Goal: Transaction & Acquisition: Purchase product/service

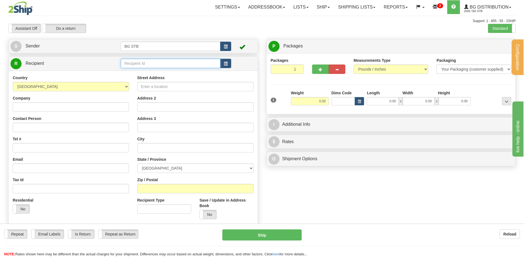
click at [139, 62] on input "text" at bounding box center [170, 63] width 99 height 9
type input "1010"
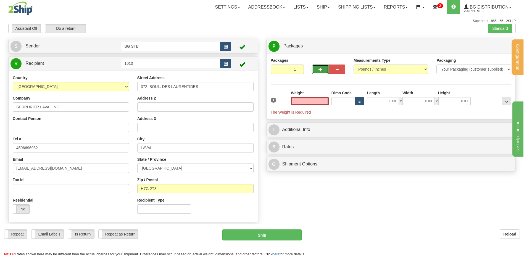
type input "0.00"
click at [319, 72] on button "button" at bounding box center [320, 69] width 17 height 9
type input "2"
drag, startPoint x: 493, startPoint y: 44, endPoint x: 488, endPoint y: 45, distance: 5.3
click at [491, 44] on span "Package Level" at bounding box center [499, 46] width 22 height 4
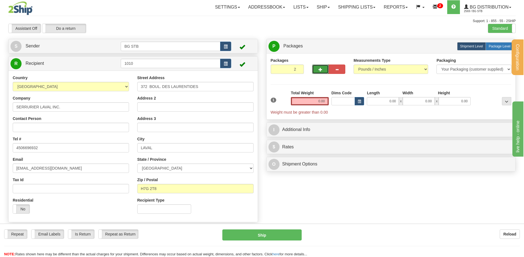
radio input "true"
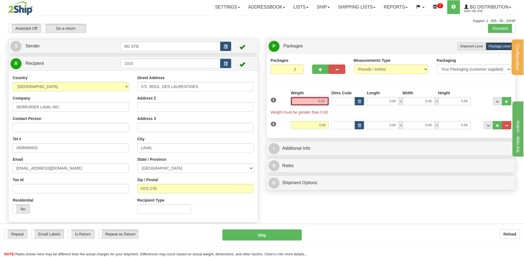
click at [303, 102] on input "0.00" at bounding box center [310, 101] width 38 height 8
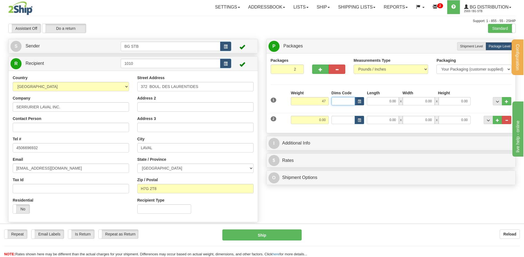
type input "47.00"
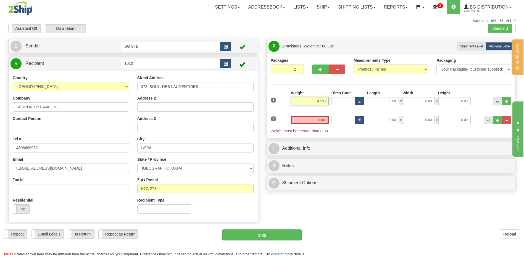
drag, startPoint x: 306, startPoint y: 97, endPoint x: 368, endPoint y: 99, distance: 62.4
click at [369, 99] on div "1 Weight 47.00 Dims Code x x" at bounding box center [390, 100] width 243 height 20
type input "46.00"
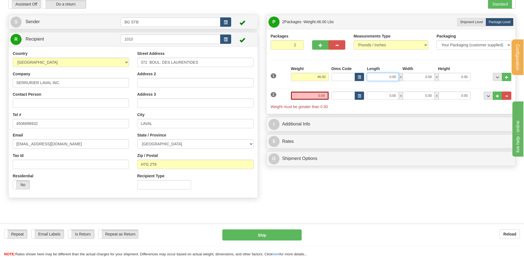
scroll to position [28, 0]
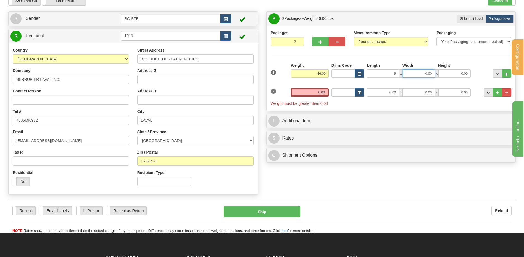
type input "9.00"
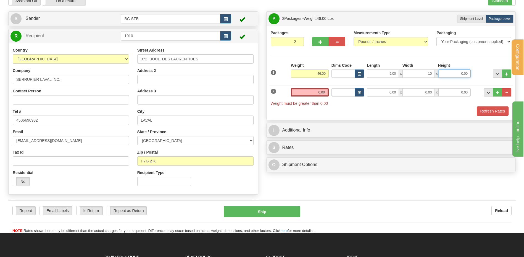
type input "10.00"
type input "14.00"
click at [326, 90] on input "0.00" at bounding box center [310, 92] width 38 height 8
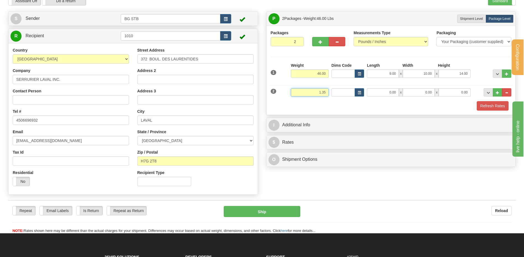
type input "1.30"
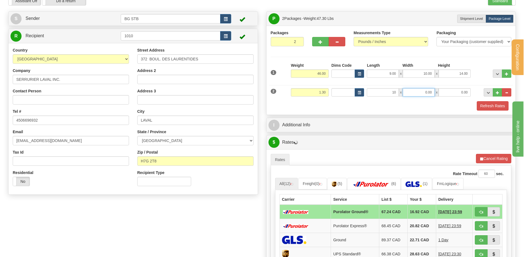
type input "10.00"
type input "8.00"
type input "2.00"
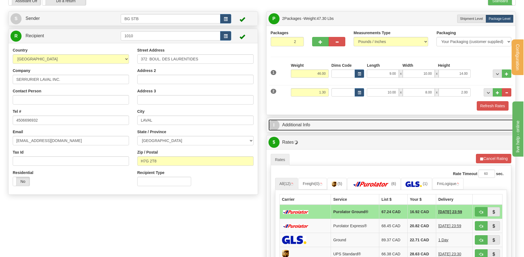
click at [306, 125] on link "I Additional Info" at bounding box center [390, 125] width 245 height 11
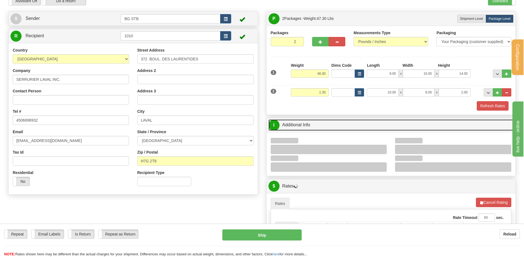
scroll to position [110, 0]
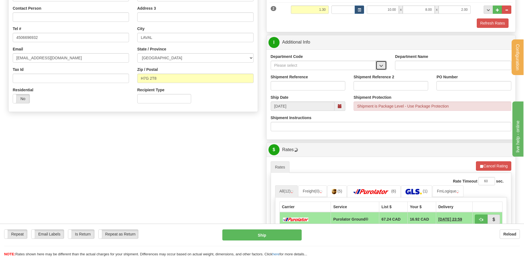
drag, startPoint x: 383, startPoint y: 64, endPoint x: 367, endPoint y: 69, distance: 17.4
click at [383, 64] on button "button" at bounding box center [380, 65] width 11 height 9
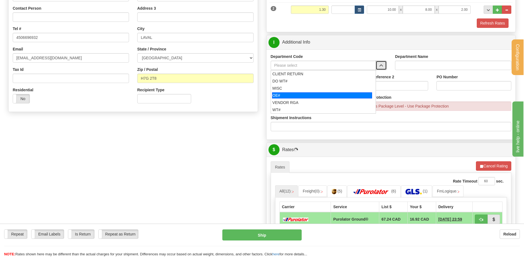
click at [295, 96] on div "OE#" at bounding box center [322, 95] width 100 height 6
type input "OE#"
type input "ORDERS"
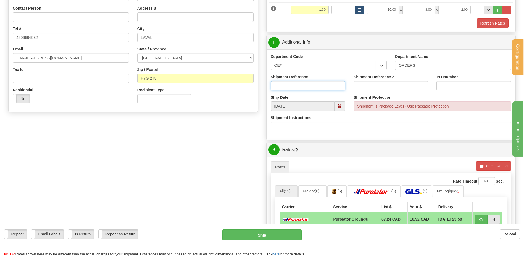
click at [291, 89] on input "Shipment Reference" at bounding box center [308, 85] width 75 height 9
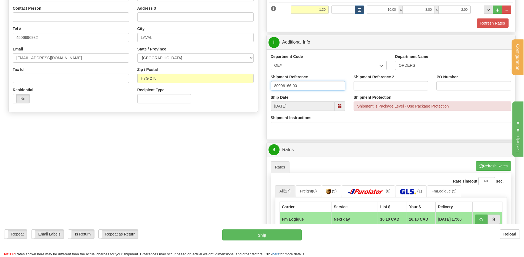
type input "80006166-00"
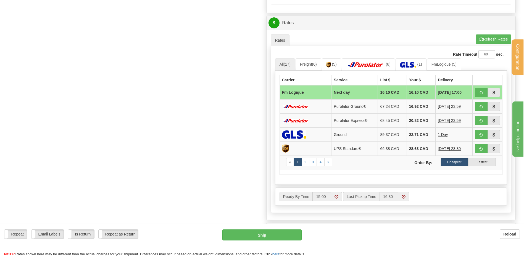
scroll to position [276, 0]
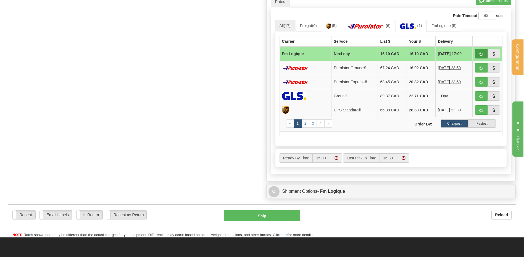
type input "JU16-09"
click at [482, 51] on button "button" at bounding box center [480, 53] width 13 height 9
type input "jour"
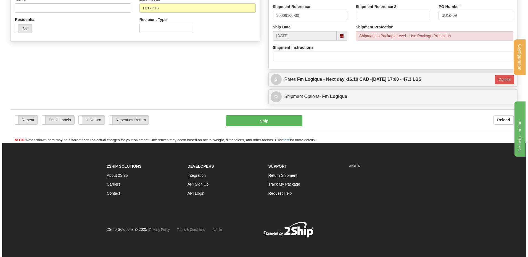
scroll to position [181, 0]
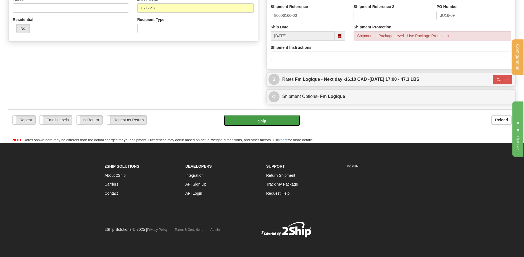
click at [264, 122] on button "Ship" at bounding box center [262, 120] width 76 height 11
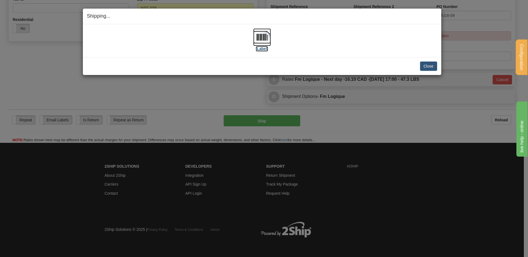
click at [259, 34] on img at bounding box center [262, 37] width 18 height 18
click at [433, 68] on button "Close" at bounding box center [428, 66] width 17 height 9
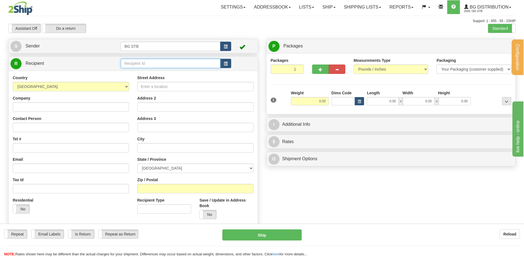
click at [158, 60] on input "text" at bounding box center [170, 63] width 99 height 9
type input "5955"
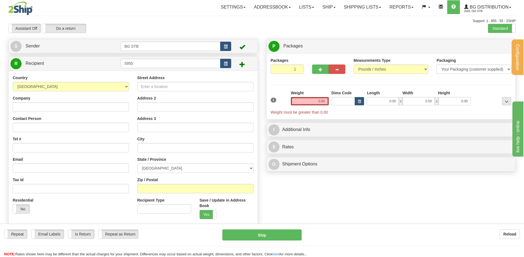
click at [65, 115] on div "Country AFGHANISTAN ALAND ISLANDS ALBANIA ALGERIA AMERICAN SAMOA ANDORRA ANGOLA…" at bounding box center [71, 146] width 124 height 143
click at [65, 107] on input "Company" at bounding box center [71, 106] width 116 height 9
type input "LA POIGNEE DE MAIN"
click at [141, 87] on input "Street Address" at bounding box center [195, 86] width 116 height 9
type input "4311 MORIN"
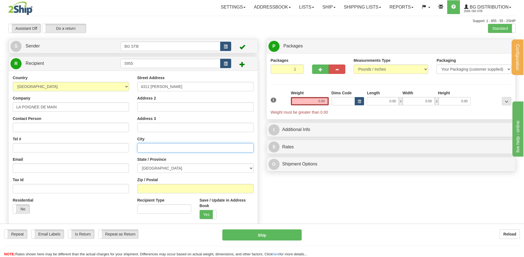
click at [153, 148] on input "text" at bounding box center [195, 147] width 116 height 9
type input "RAWDON"
click at [159, 169] on select "ALBERTA BRITISH COLUMBIA MANITOBA NEW BRUNSWICK NEWFOUNDLAND NOVA SCOTIA NUNAVU…" at bounding box center [195, 168] width 116 height 9
select select "QC"
click at [137, 164] on select "ALBERTA BRITISH COLUMBIA MANITOBA NEW BRUNSWICK NEWFOUNDLAND NOVA SCOTIA NUNAVU…" at bounding box center [195, 168] width 116 height 9
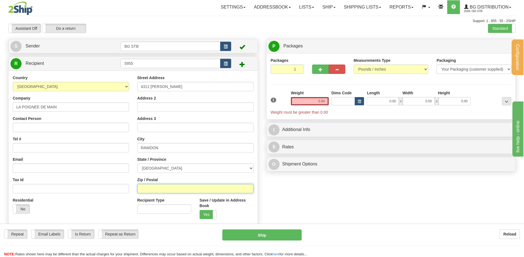
click at [157, 185] on input "Zip / Postal" at bounding box center [195, 188] width 116 height 9
type input "J0K 1S0"
click at [317, 105] on input "0.00" at bounding box center [310, 101] width 38 height 8
type input "21.00"
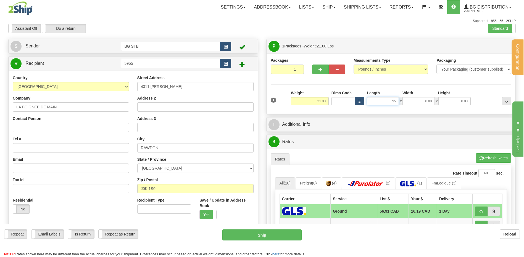
type input "95.00"
type input "3.00"
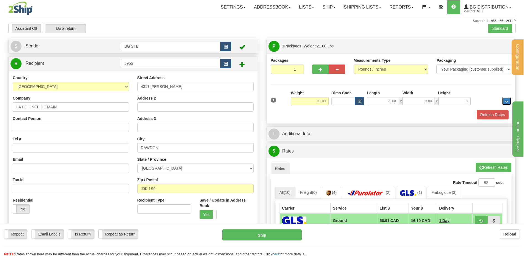
type input "3.00"
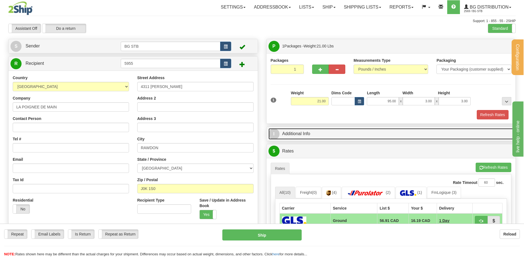
click at [308, 134] on link "I Additional Info" at bounding box center [390, 133] width 245 height 11
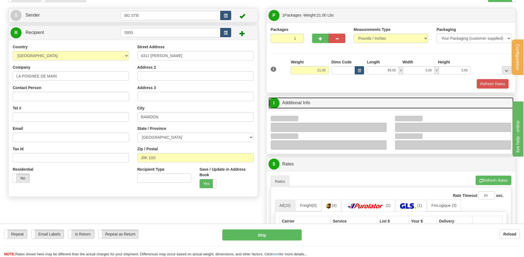
scroll to position [110, 0]
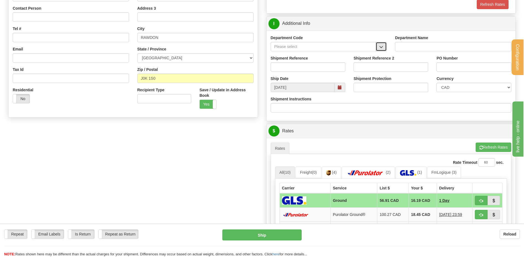
click at [378, 50] on button "button" at bounding box center [380, 46] width 11 height 9
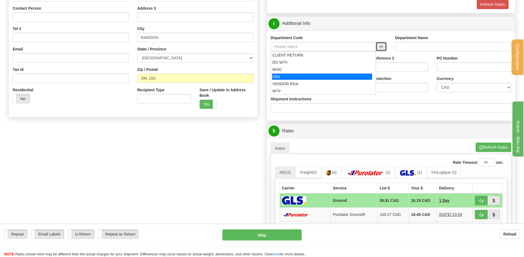
click at [280, 74] on div "OE#" at bounding box center [322, 77] width 100 height 6
type input "OE#"
type input "ORDERS"
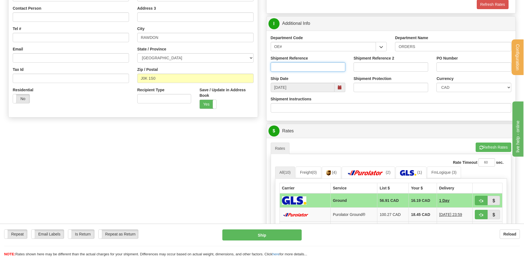
click at [282, 68] on input "Shipment Reference" at bounding box center [308, 66] width 75 height 9
type input "166517-00"
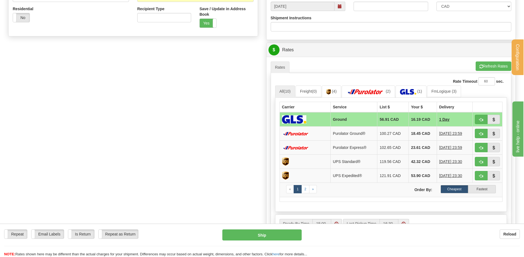
scroll to position [193, 0]
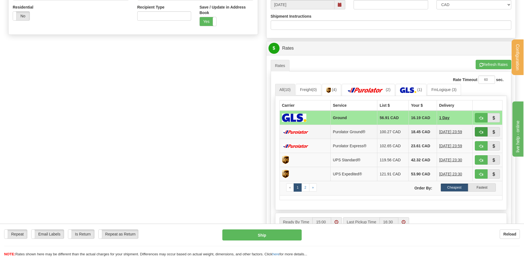
type input "7150"
click at [481, 132] on span "button" at bounding box center [481, 133] width 4 height 4
type input "260"
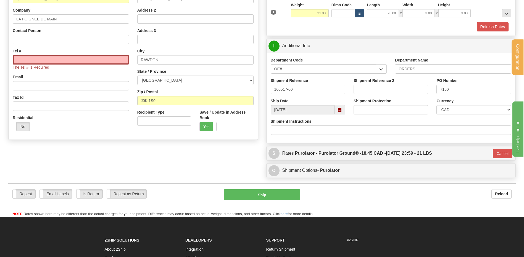
scroll to position [79, 0]
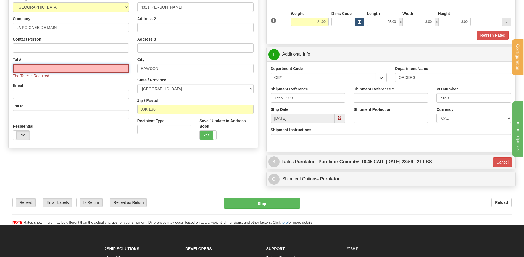
click at [35, 70] on input "Tel #" at bounding box center [71, 68] width 116 height 9
click at [109, 72] on input "Tel #" at bounding box center [71, 68] width 116 height 9
paste input "(514)392-2555"
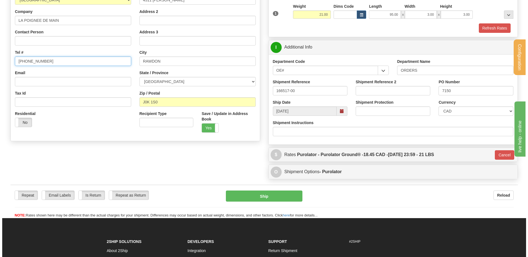
scroll to position [110, 0]
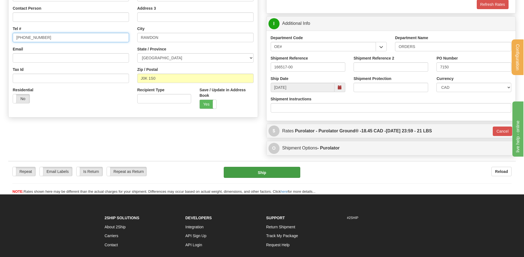
type input "(514)392-2555"
click at [281, 176] on button "Ship" at bounding box center [262, 172] width 76 height 11
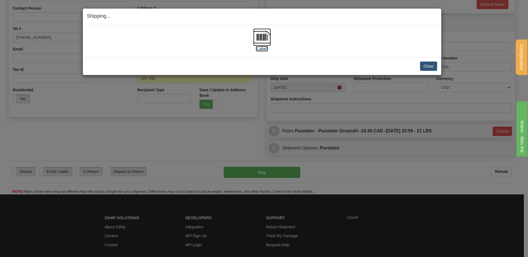
click at [263, 35] on img at bounding box center [262, 37] width 18 height 18
click at [426, 66] on button "Close" at bounding box center [428, 66] width 17 height 9
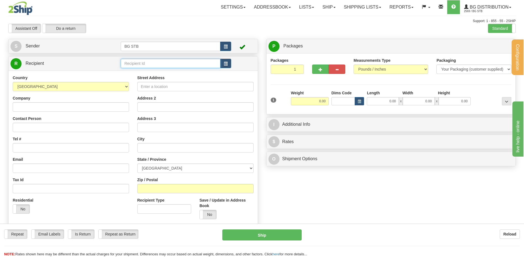
click at [127, 64] on input "text" at bounding box center [170, 63] width 99 height 9
type input "4108"
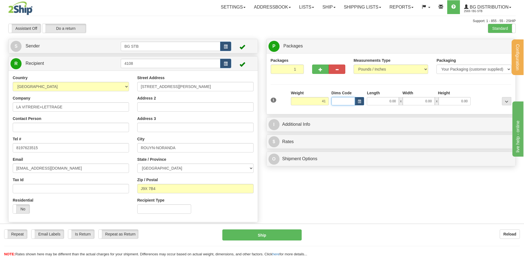
type input "41.00"
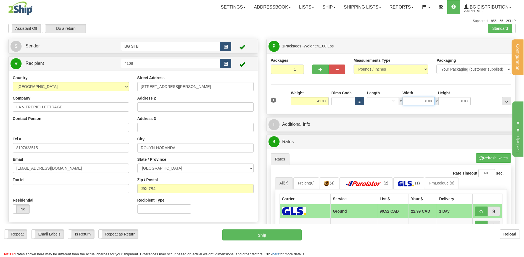
type input "11.00"
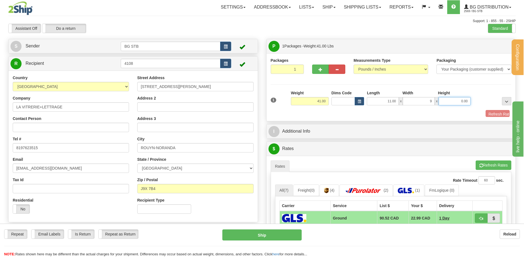
type input "9.00"
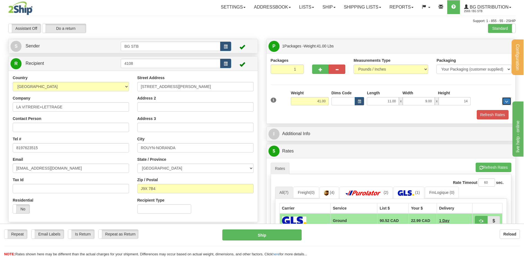
type input "14.00"
click at [318, 73] on button "button" at bounding box center [320, 69] width 17 height 9
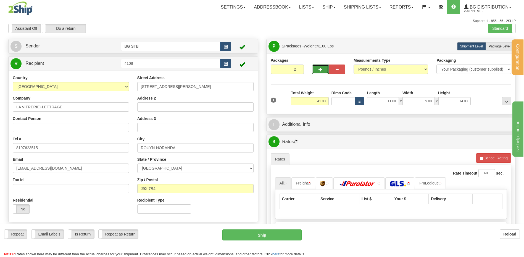
click at [318, 73] on button "button" at bounding box center [320, 69] width 17 height 9
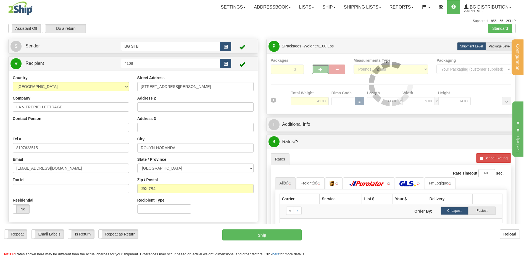
click at [319, 69] on div "Packages 3 1 Measurements Type" at bounding box center [391, 84] width 241 height 52
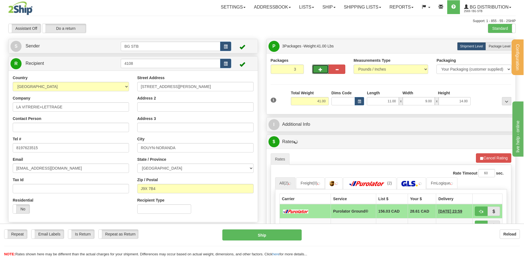
click at [319, 69] on span "button" at bounding box center [320, 70] width 4 height 4
type input "4"
click at [484, 46] on label "Shipment Level Shipm." at bounding box center [471, 46] width 29 height 8
click at [491, 45] on span "Package Level" at bounding box center [499, 46] width 22 height 4
radio input "true"
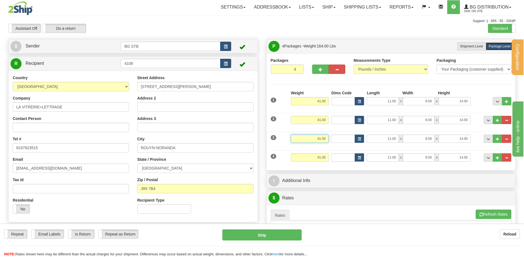
drag, startPoint x: 314, startPoint y: 142, endPoint x: 341, endPoint y: 136, distance: 27.9
click at [337, 136] on div "3 Weight 41.00 Dims Code Length Width Height" at bounding box center [390, 138] width 243 height 18
type input "46.00"
drag, startPoint x: 317, startPoint y: 156, endPoint x: 417, endPoint y: 152, distance: 99.7
click at [397, 154] on div "4 Weight 41.00 Dims Code Length Width Height" at bounding box center [390, 157] width 243 height 18
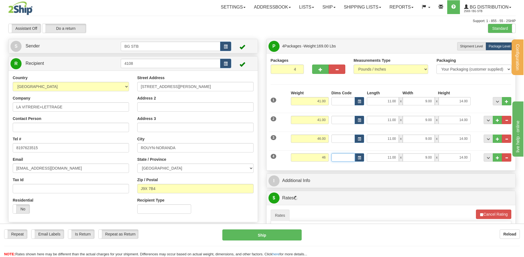
type input "46.00"
drag, startPoint x: 388, startPoint y: 160, endPoint x: 439, endPoint y: 153, distance: 51.8
click at [439, 153] on div "11.00 x 9.00 x 14.00" at bounding box center [419, 157] width 104 height 8
type input "10.00"
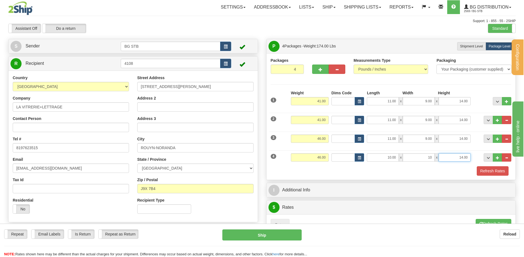
type input "10.00"
drag, startPoint x: 391, startPoint y: 139, endPoint x: 430, endPoint y: 138, distance: 38.1
click at [423, 138] on div "11.00 x 9.00 x 14.00" at bounding box center [419, 139] width 104 height 8
type input "10.00"
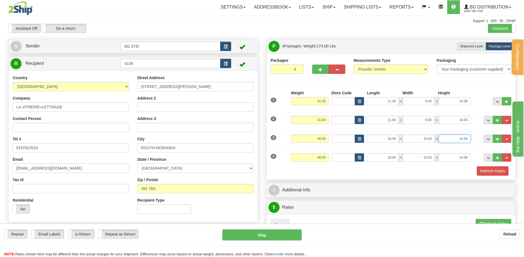
scroll to position [110, 0]
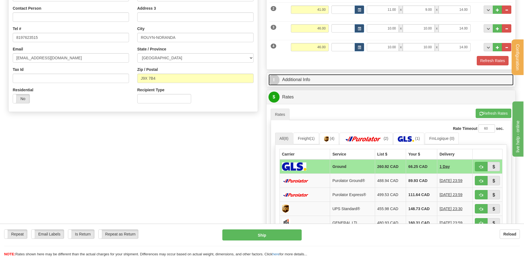
click at [296, 81] on link "I Additional Info" at bounding box center [390, 79] width 245 height 11
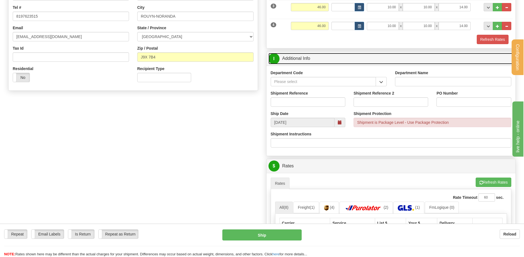
scroll to position [129, 0]
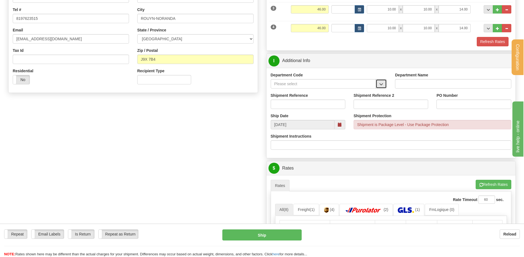
click at [379, 81] on button "button" at bounding box center [380, 83] width 11 height 9
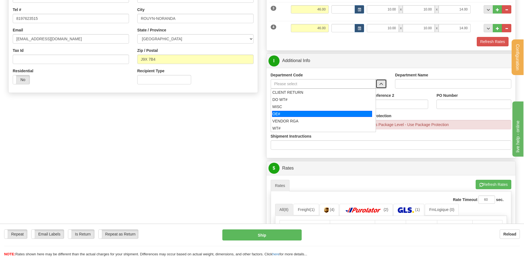
click at [280, 112] on div "OE#" at bounding box center [322, 114] width 100 height 6
type input "OE#"
type input "ORDERS"
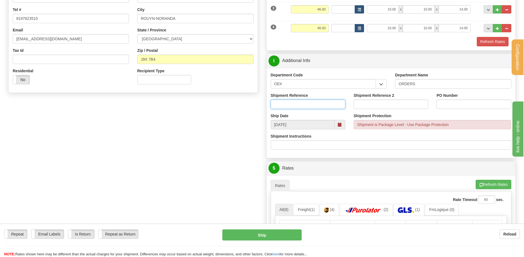
click at [288, 101] on input "Shipment Reference" at bounding box center [308, 104] width 75 height 9
type input "80006138-00"
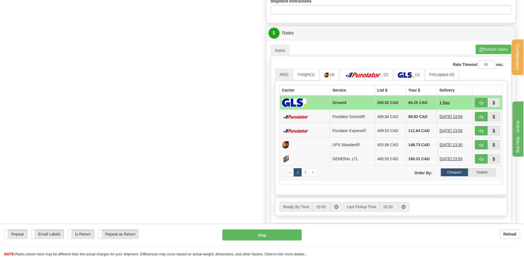
scroll to position [295, 0]
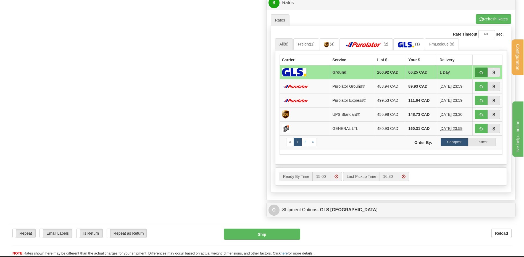
type input "41785"
click at [484, 71] on button "button" at bounding box center [480, 72] width 13 height 9
type input "1"
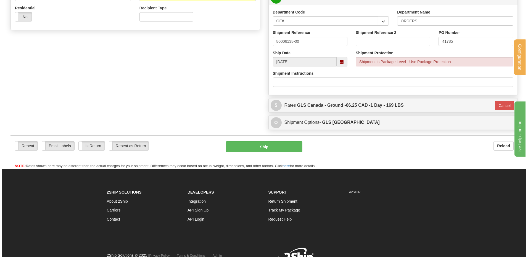
scroll to position [183, 0]
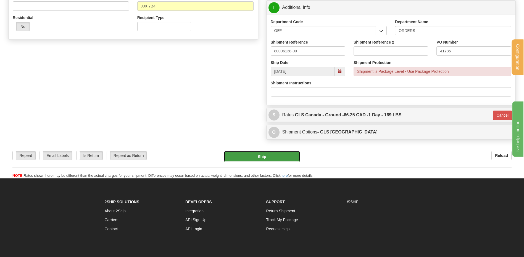
click at [271, 159] on button "Ship" at bounding box center [262, 156] width 76 height 11
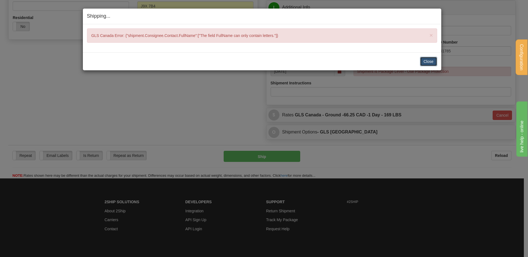
click at [430, 61] on button "Close" at bounding box center [428, 61] width 17 height 9
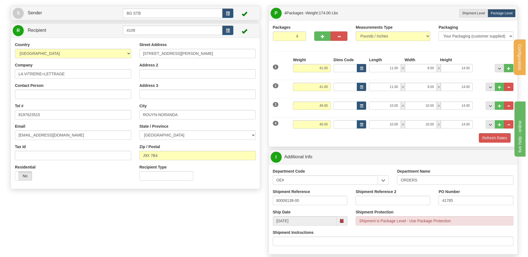
scroll to position [17, 0]
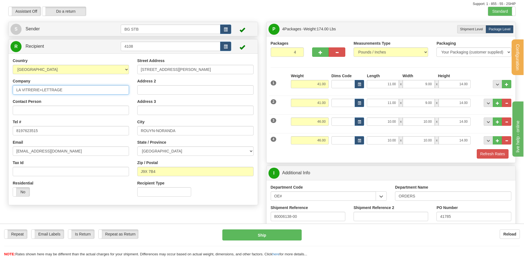
click at [40, 88] on input "LA VITRERIE+LETTRAGE" at bounding box center [71, 89] width 116 height 9
type input "LA VITRERIE ET LETTRAGE"
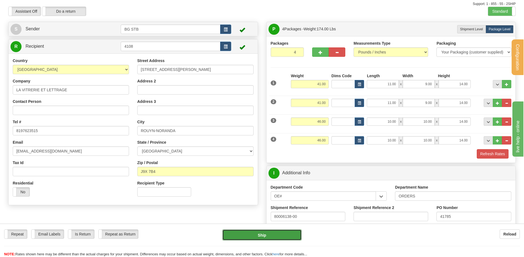
click at [240, 236] on button "Ship" at bounding box center [261, 235] width 79 height 11
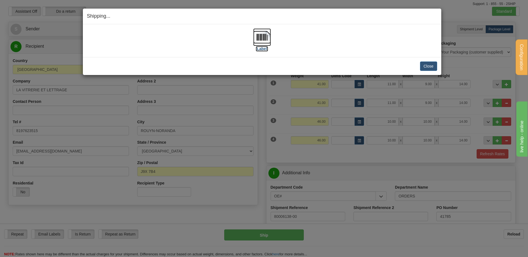
click at [259, 36] on img at bounding box center [262, 37] width 18 height 18
drag, startPoint x: 437, startPoint y: 65, endPoint x: 428, endPoint y: 65, distance: 8.8
click at [433, 65] on div "Close Cancel Cancel Shipment and Quit Pickup Quit Pickup ONLY" at bounding box center [262, 66] width 358 height 18
click at [428, 65] on button "Close" at bounding box center [428, 66] width 17 height 9
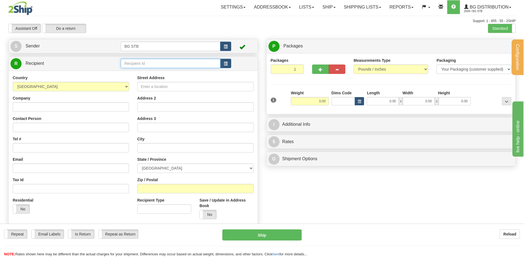
click at [153, 63] on input "text" at bounding box center [170, 63] width 99 height 9
type input "BG QUE"
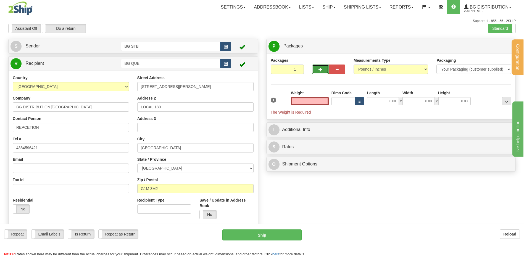
type input "0.00"
click at [318, 71] on button "button" at bounding box center [320, 69] width 17 height 9
type input "2"
click at [494, 44] on label "Package Level Pack.." at bounding box center [499, 46] width 28 height 8
radio input "true"
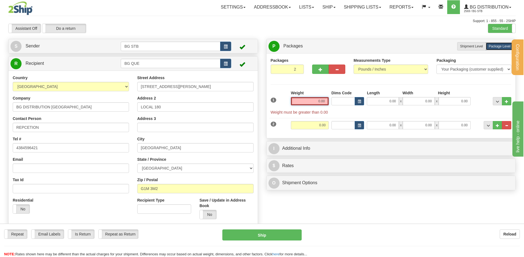
click at [315, 98] on input "0.00" at bounding box center [310, 101] width 38 height 8
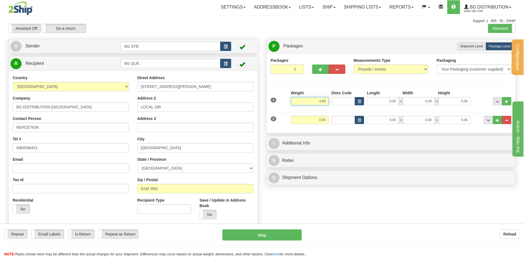
type input "4.80"
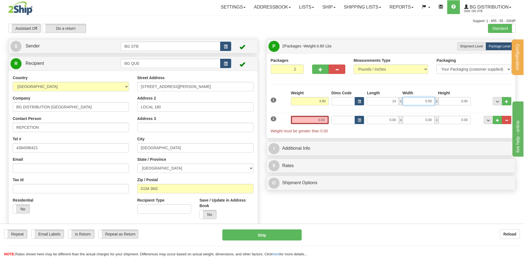
type input "14.00"
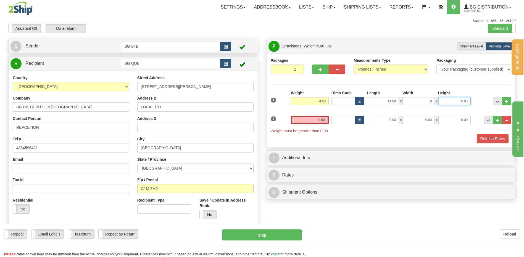
type input "8.00"
type input "5.00"
click at [312, 112] on div "2 Weight 0.00 Dims Code Length Width Height" at bounding box center [390, 122] width 243 height 24
click at [312, 116] on div "2 Weight 0.00 Dims Code Length Width Height" at bounding box center [390, 122] width 243 height 24
click at [312, 116] on input "0.00" at bounding box center [310, 120] width 38 height 8
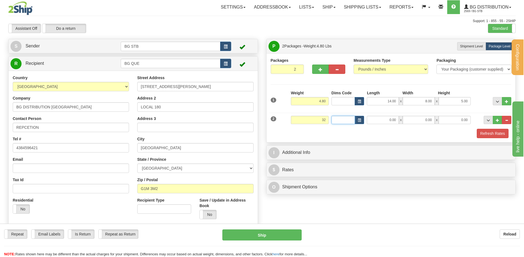
type input "32.00"
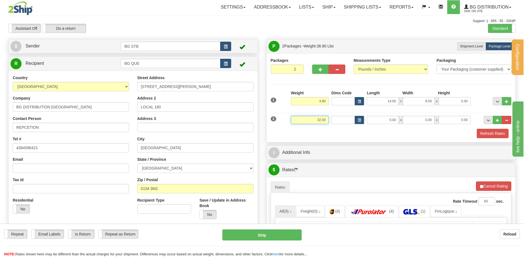
drag, startPoint x: 312, startPoint y: 118, endPoint x: 389, endPoint y: 107, distance: 77.6
click at [376, 111] on div "2 Weight 32.00 Dims Code Length Width Height" at bounding box center [390, 119] width 243 height 18
type input "33.00"
click at [383, 127] on div "2 Weight 33.00 Dims Code Length Width Height" at bounding box center [390, 119] width 243 height 18
click at [383, 122] on input "0.00" at bounding box center [383, 120] width 32 height 8
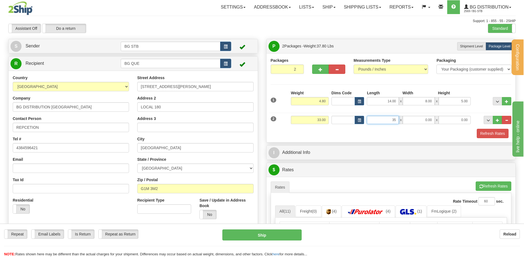
type input "35.00"
type input "10.00"
type input "2.00"
click at [315, 71] on button "button" at bounding box center [320, 69] width 17 height 9
type input "3"
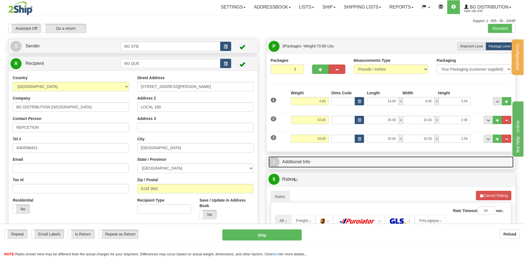
click at [297, 157] on link "I Additional Info" at bounding box center [390, 162] width 245 height 11
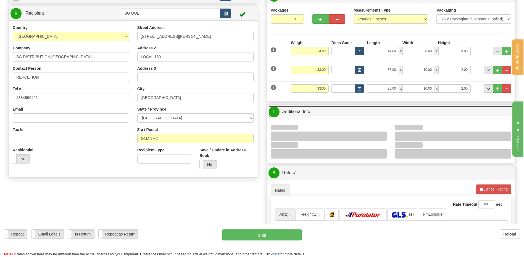
scroll to position [110, 0]
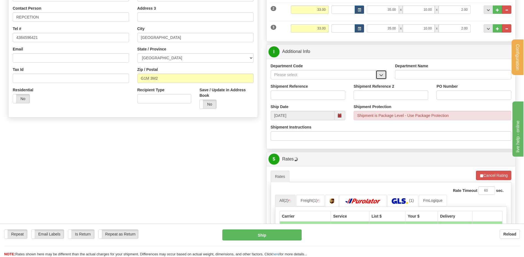
click at [379, 78] on button "button" at bounding box center [380, 74] width 11 height 9
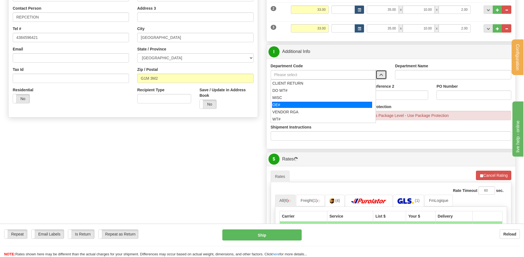
click at [303, 102] on div "OE#" at bounding box center [322, 105] width 100 height 6
type input "OE#"
type input "ORDERS"
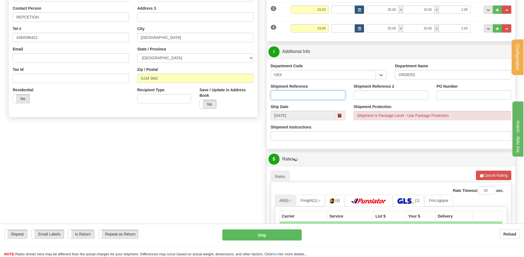
click at [300, 97] on input "Shipment Reference" at bounding box center [308, 95] width 75 height 9
drag, startPoint x: 289, startPoint y: 77, endPoint x: 259, endPoint y: 77, distance: 29.8
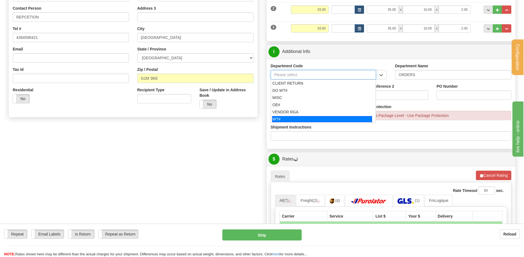
click at [284, 117] on div "WT#" at bounding box center [322, 119] width 100 height 6
type input "WT#"
type input "WAREHOUSE TRANSFERS"
type input "WT#"
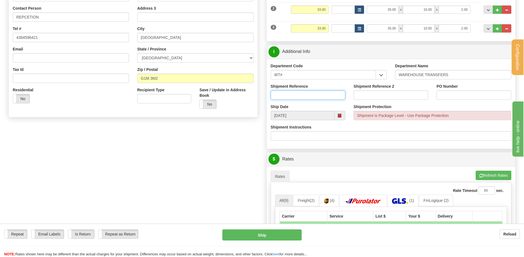
click at [284, 97] on input "Shipment Reference" at bounding box center [308, 95] width 75 height 9
type input "TRANSFERT 09"
type input "TRANSFERT QUEBEC"
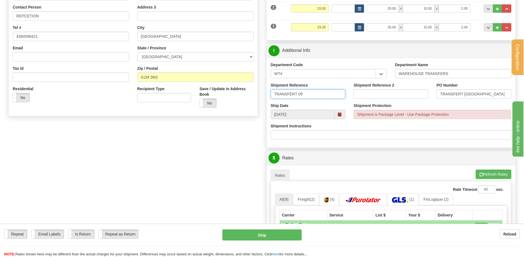
scroll to position [221, 0]
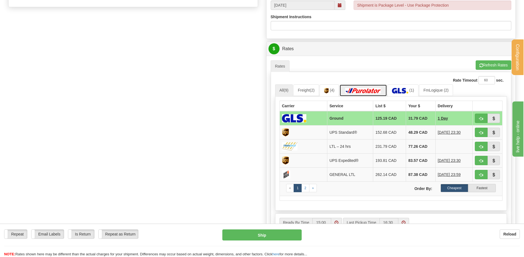
click at [361, 90] on img at bounding box center [363, 91] width 39 height 6
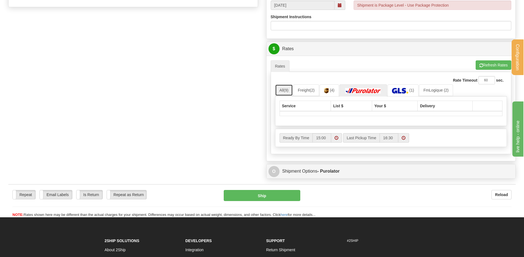
click at [283, 89] on link "All (9)" at bounding box center [284, 90] width 18 height 12
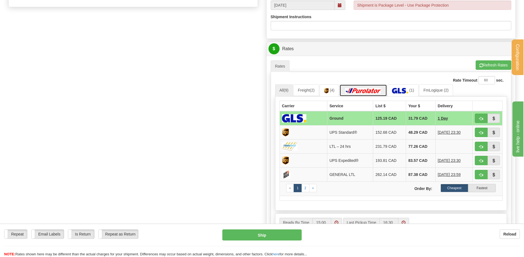
click at [356, 91] on img at bounding box center [363, 91] width 39 height 6
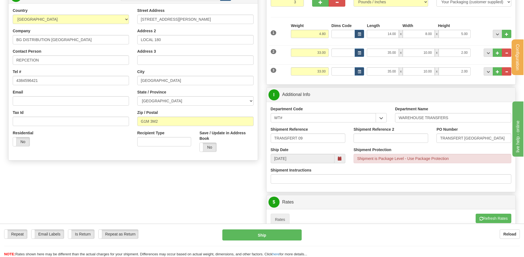
scroll to position [55, 0]
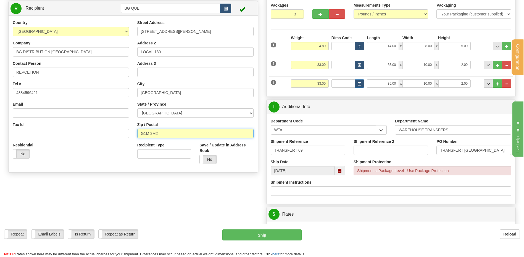
click at [150, 133] on input "G1M 3M2" at bounding box center [195, 133] width 116 height 9
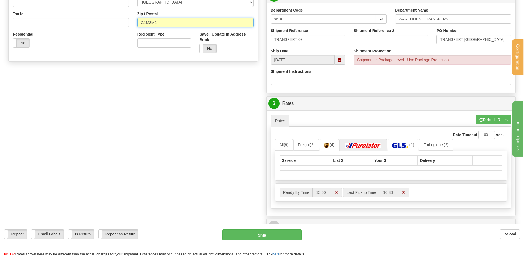
scroll to position [221, 0]
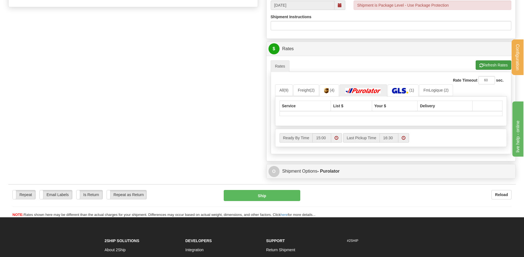
type input "G1M3M2"
drag, startPoint x: 490, startPoint y: 65, endPoint x: 461, endPoint y: 75, distance: 30.9
click at [490, 65] on button "Refresh Rates" at bounding box center [493, 64] width 36 height 9
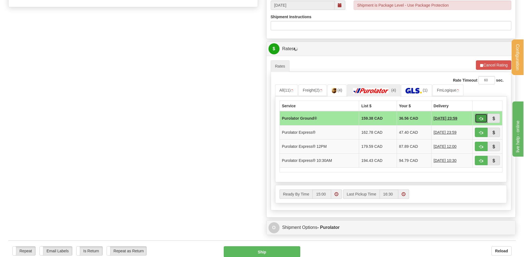
click at [480, 117] on span "button" at bounding box center [481, 119] width 4 height 4
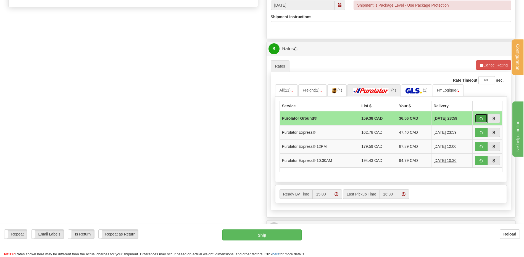
click at [483, 118] on button "button" at bounding box center [480, 118] width 13 height 9
drag, startPoint x: 286, startPoint y: 94, endPoint x: 296, endPoint y: 100, distance: 11.4
click at [286, 94] on link "All (13)" at bounding box center [285, 90] width 20 height 12
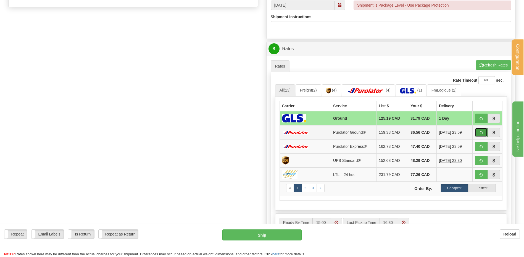
click at [484, 132] on button "button" at bounding box center [480, 132] width 13 height 9
type input "260"
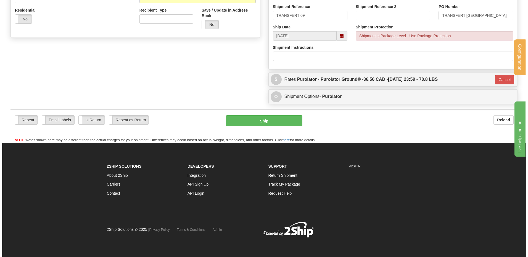
scroll to position [190, 0]
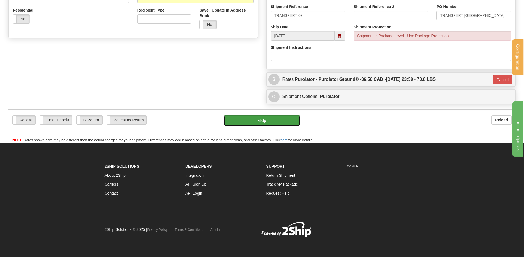
click at [272, 123] on button "Ship" at bounding box center [262, 120] width 76 height 11
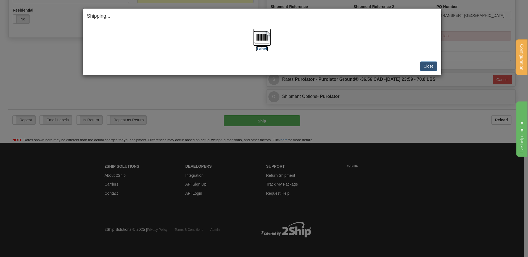
click at [264, 41] on img at bounding box center [262, 37] width 18 height 18
click at [429, 65] on button "Close" at bounding box center [428, 66] width 17 height 9
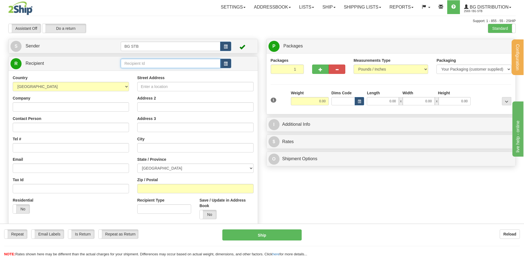
click at [179, 59] on input "text" at bounding box center [170, 63] width 99 height 9
type input "7016"
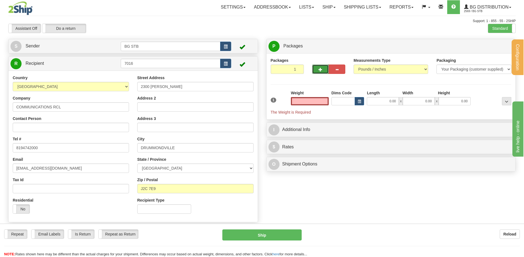
type input "0.00"
click at [324, 70] on button "button" at bounding box center [320, 69] width 17 height 9
click at [322, 70] on button "button" at bounding box center [320, 69] width 17 height 9
type input "3"
click at [484, 46] on label "Shipment Level Shipm." at bounding box center [471, 46] width 29 height 8
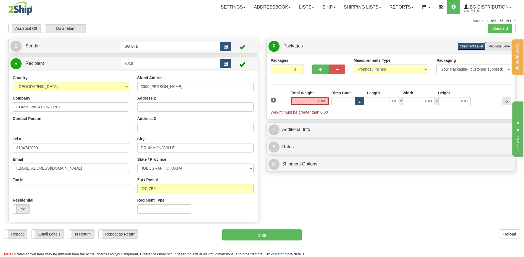
drag, startPoint x: 494, startPoint y: 46, endPoint x: 396, endPoint y: 68, distance: 99.6
click at [491, 46] on span "Package Level" at bounding box center [499, 46] width 22 height 4
radio input "true"
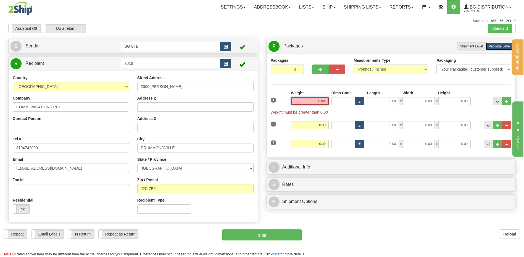
click at [311, 104] on input "0.00" at bounding box center [310, 101] width 38 height 8
type input "13.00"
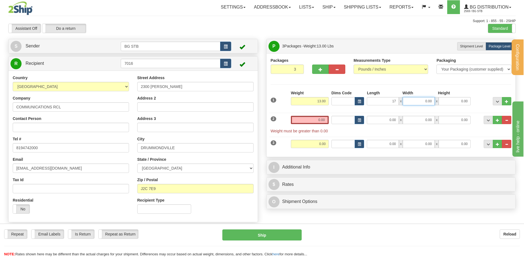
type input "17.00"
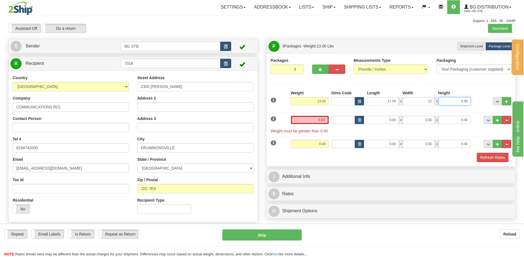
type input "12.00"
type input "7.00"
click at [323, 116] on input "0.00" at bounding box center [310, 120] width 38 height 8
type input "23.00"
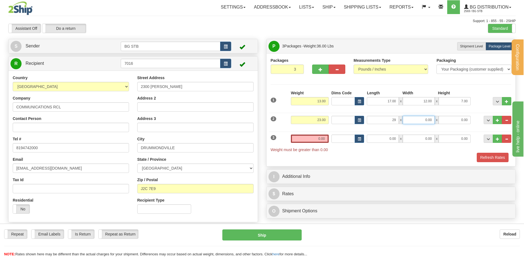
type input "29.00"
type input "18.00"
type input "7.00"
drag, startPoint x: 460, startPoint y: 117, endPoint x: 487, endPoint y: 117, distance: 27.1
click at [487, 117] on div "2 Weight 23.00 Dims Code Length Width Height" at bounding box center [390, 119] width 243 height 18
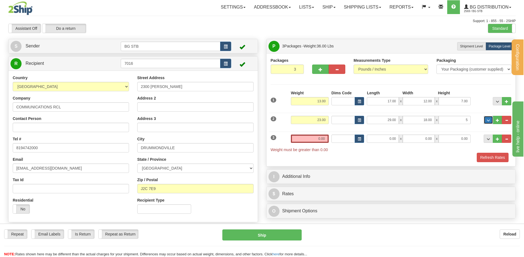
type input "5.00"
click at [314, 140] on input "0.00" at bounding box center [310, 139] width 38 height 8
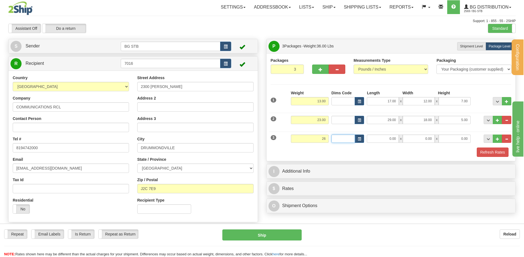
type input "26.00"
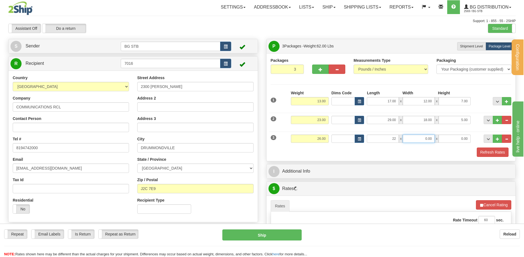
type input "22.00"
type input "16.00"
type input "15"
type input "15.00"
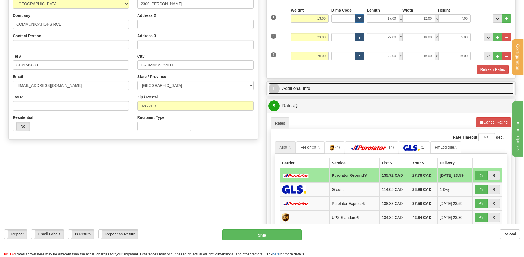
click at [316, 86] on link "I Additional Info" at bounding box center [390, 88] width 245 height 11
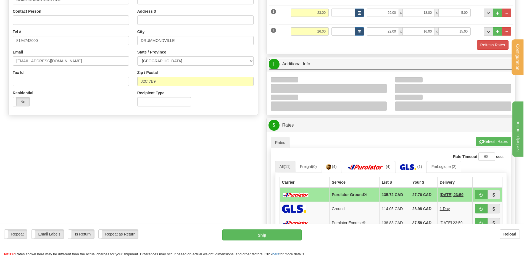
scroll to position [138, 0]
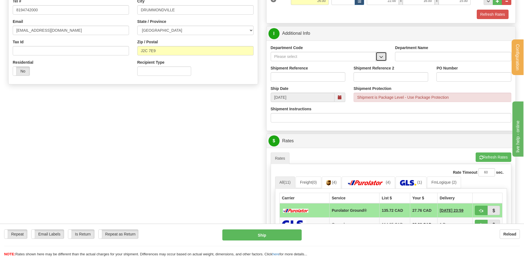
click at [381, 58] on span "button" at bounding box center [381, 57] width 4 height 4
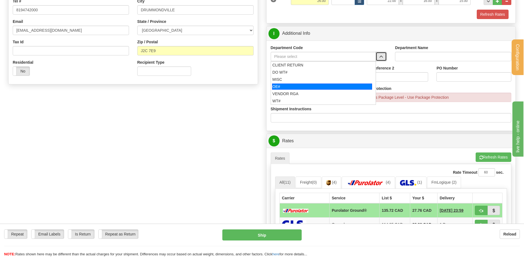
click at [322, 86] on div "OE#" at bounding box center [322, 87] width 100 height 6
type input "OE#"
type input "ORDERS"
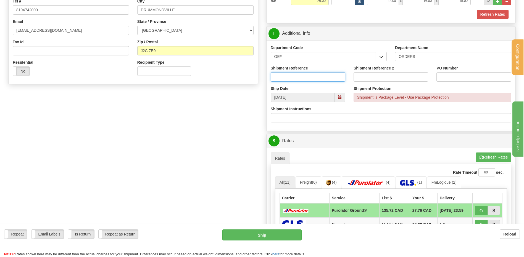
click at [318, 78] on input "Shipment Reference" at bounding box center [308, 76] width 75 height 9
type input "80005926-01 // 80004842-04"
click at [465, 77] on input "PO Number" at bounding box center [473, 76] width 75 height 9
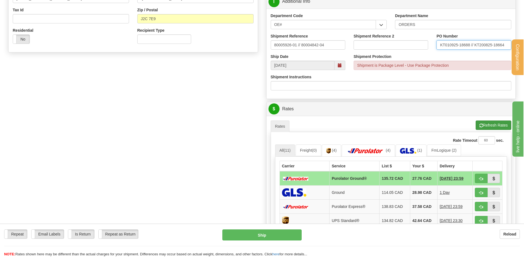
scroll to position [248, 0]
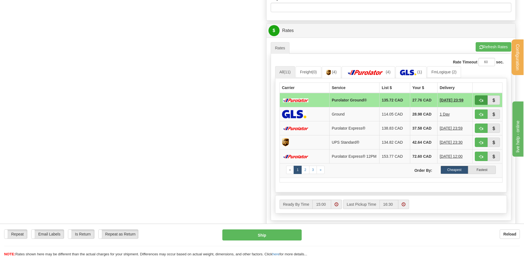
type input "KT010925-18688 // KT200825-18664"
click at [482, 100] on span "button" at bounding box center [481, 101] width 4 height 4
type input "260"
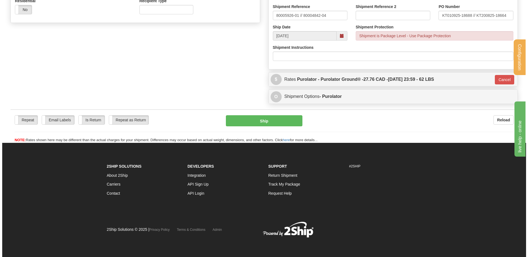
scroll to position [166, 0]
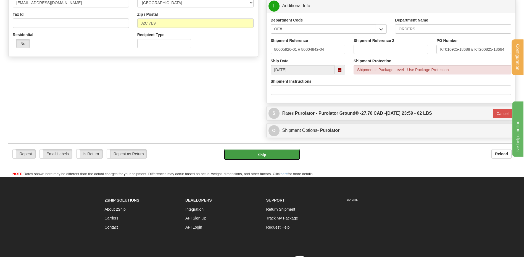
click at [250, 156] on button "Ship" at bounding box center [262, 154] width 76 height 11
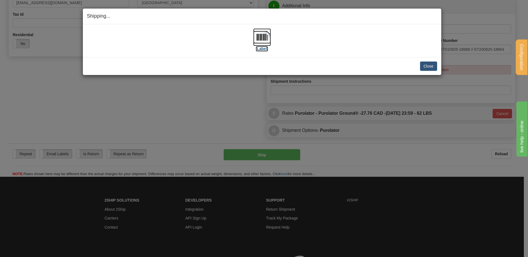
click at [259, 34] on img at bounding box center [262, 37] width 18 height 18
click at [431, 63] on button "Close" at bounding box center [428, 66] width 17 height 9
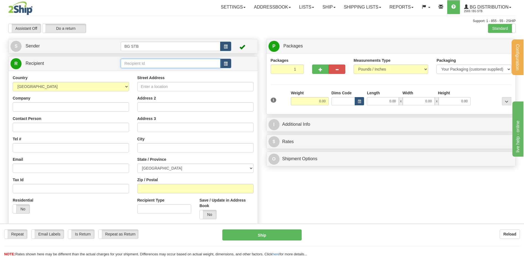
click at [156, 62] on input "text" at bounding box center [170, 63] width 99 height 9
type input "4005"
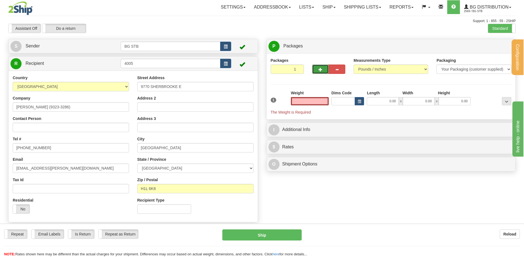
type input "0.00"
click at [317, 69] on button "button" at bounding box center [320, 69] width 17 height 9
type input "2"
drag, startPoint x: 492, startPoint y: 43, endPoint x: 491, endPoint y: 46, distance: 3.1
click at [491, 46] on label "Package Level Pack.." at bounding box center [499, 46] width 28 height 8
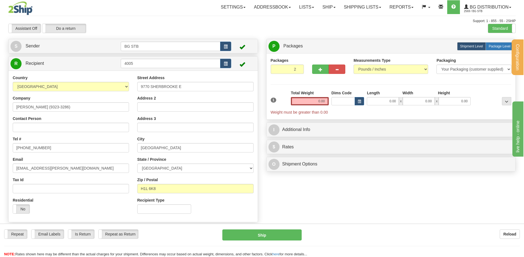
radio input "true"
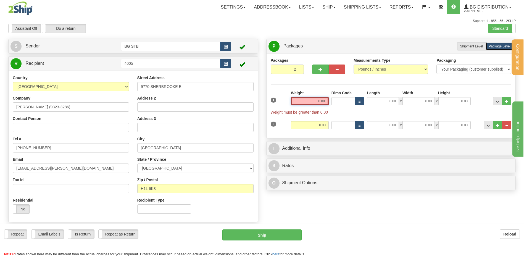
click at [320, 101] on input "0.00" at bounding box center [310, 101] width 38 height 8
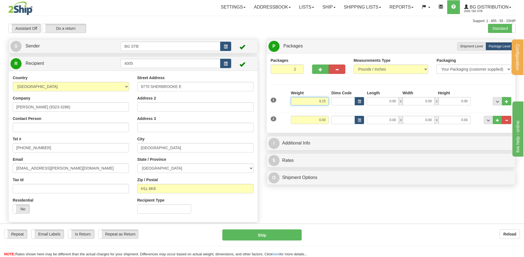
type input "9.25"
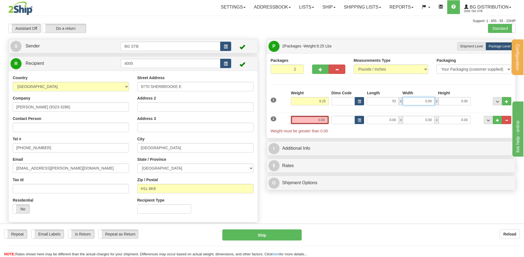
type input "53.00"
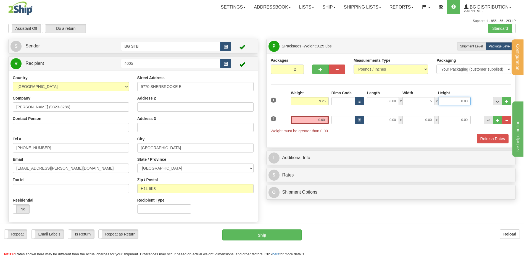
type input "5.00"
click at [300, 118] on input "0.00" at bounding box center [310, 120] width 38 height 8
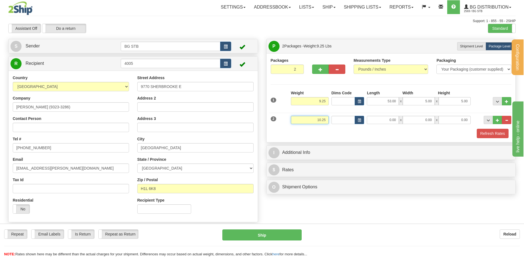
type input "10.25"
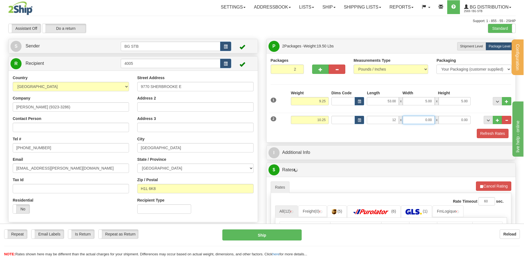
type input "12.00"
type input "8.00"
type input "6.00"
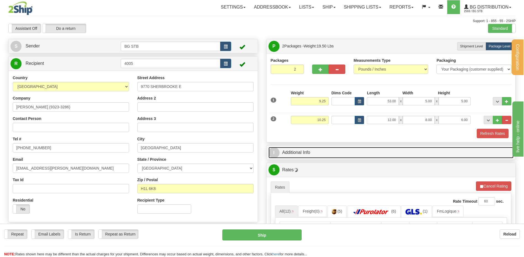
click at [351, 156] on link "I Additional Info" at bounding box center [390, 152] width 245 height 11
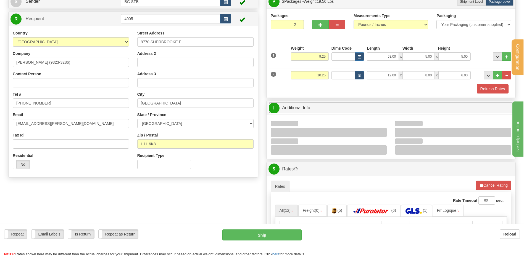
scroll to position [83, 0]
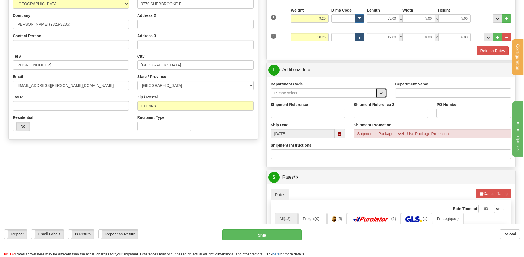
click at [380, 92] on span "button" at bounding box center [381, 94] width 4 height 4
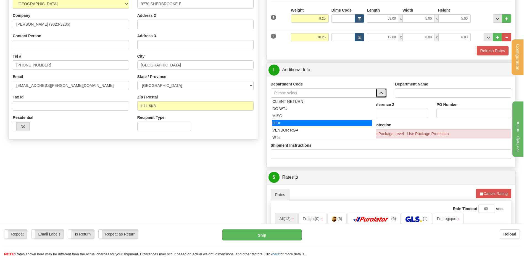
click at [313, 124] on div "OE#" at bounding box center [322, 123] width 100 height 6
type input "OE#"
type input "ORDERS"
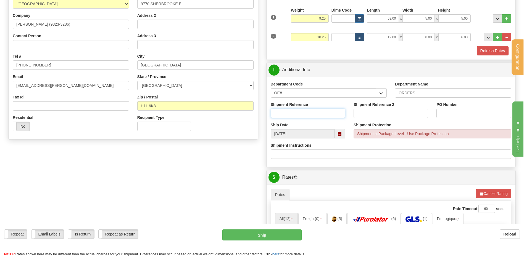
click at [311, 116] on input "Shipment Reference" at bounding box center [308, 113] width 75 height 9
type input "80006154-00 // 80006179-00"
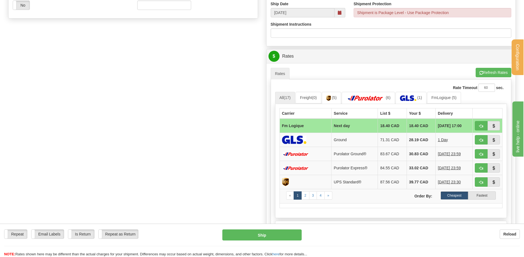
scroll to position [221, 0]
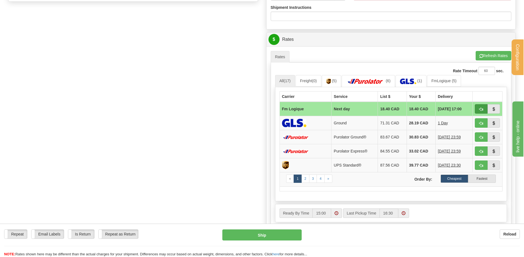
type input "22654 // 22663"
drag, startPoint x: 480, startPoint y: 106, endPoint x: 468, endPoint y: 111, distance: 13.0
click at [480, 106] on button "button" at bounding box center [480, 108] width 13 height 9
type input "jour"
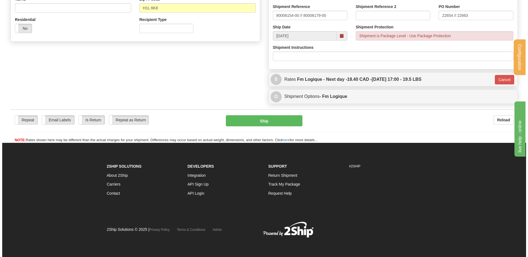
scroll to position [168, 0]
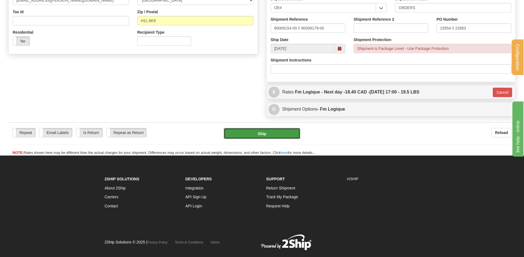
click at [266, 133] on button "Ship" at bounding box center [262, 133] width 76 height 11
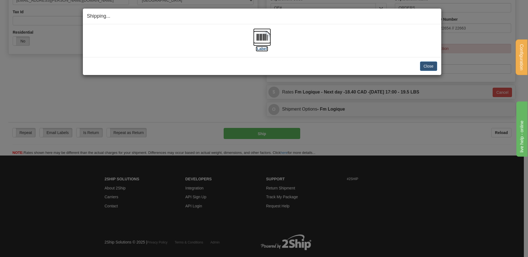
click at [260, 36] on img at bounding box center [262, 37] width 18 height 18
click at [423, 63] on button "Close" at bounding box center [428, 66] width 17 height 9
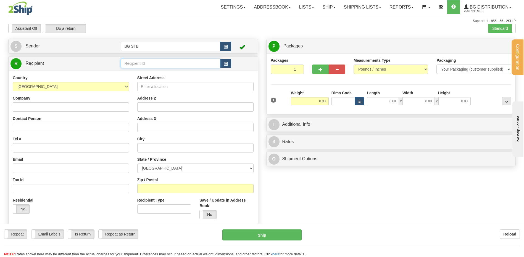
click at [148, 65] on input "text" at bounding box center [170, 63] width 99 height 9
type input "1225"
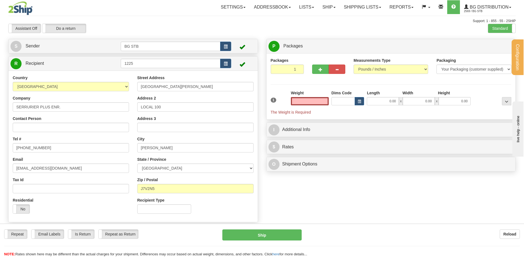
type input "0.00"
click at [178, 94] on div "Street Address [STREET_ADDRESS][PERSON_NAME] Address 2 LOCAL 100 Address 3 City…" at bounding box center [195, 146] width 124 height 143
click at [144, 76] on label "Street Address" at bounding box center [150, 78] width 27 height 6
click at [144, 82] on input "[GEOGRAPHIC_DATA][PERSON_NAME]" at bounding box center [195, 86] width 116 height 9
click at [312, 102] on input "0.00" at bounding box center [310, 101] width 38 height 8
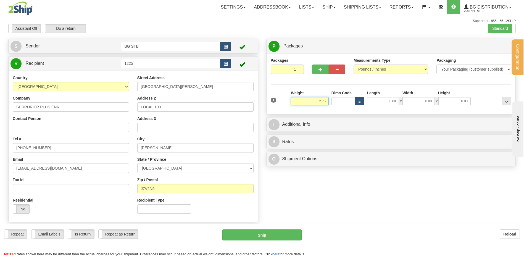
type input "2.75"
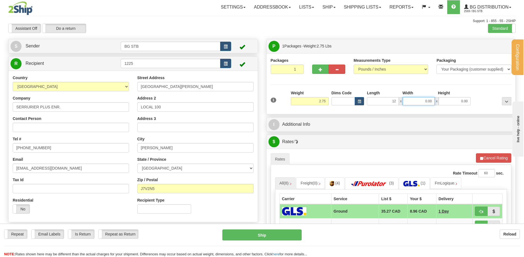
type input "12.00"
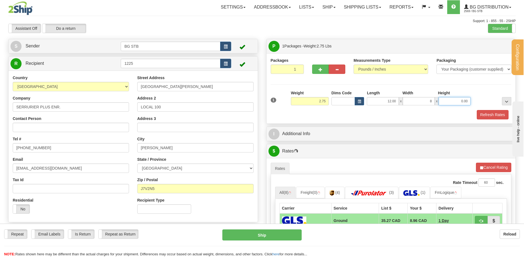
type input "8.00"
type input "6.00"
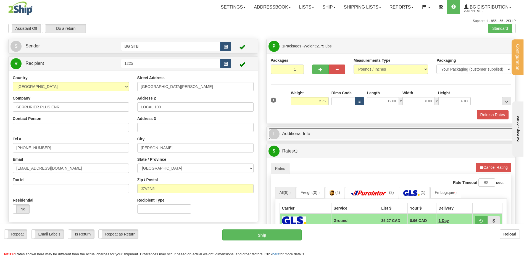
click at [356, 134] on link "I Additional Info" at bounding box center [390, 133] width 245 height 11
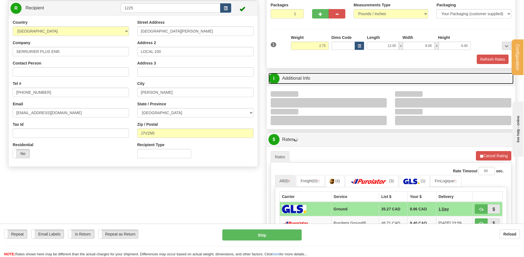
scroll to position [110, 0]
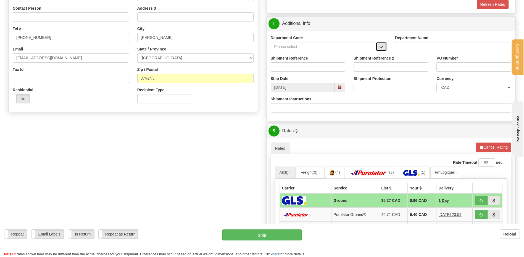
click at [381, 42] on button "button" at bounding box center [380, 46] width 11 height 9
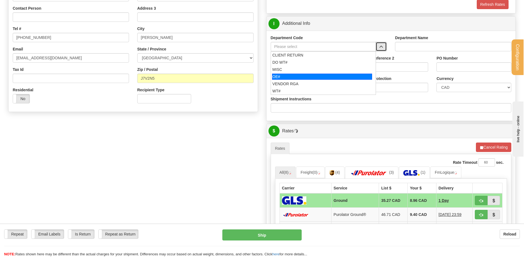
click at [317, 77] on div "OE#" at bounding box center [322, 77] width 100 height 6
type input "OE#"
type input "ORDERS"
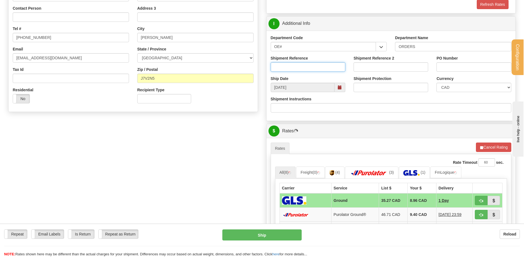
click at [317, 66] on input "Shipment Reference" at bounding box center [308, 66] width 75 height 9
type input "80006237-00"
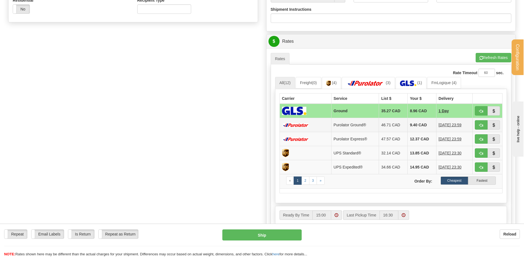
scroll to position [248, 0]
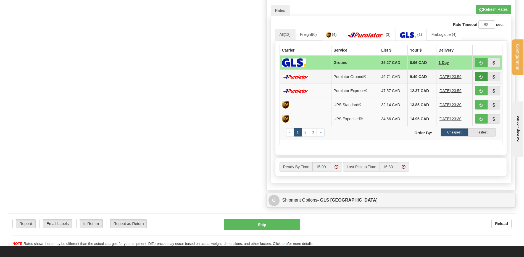
type input "DX17SEPT25"
click at [478, 76] on button "button" at bounding box center [480, 76] width 13 height 9
type input "260"
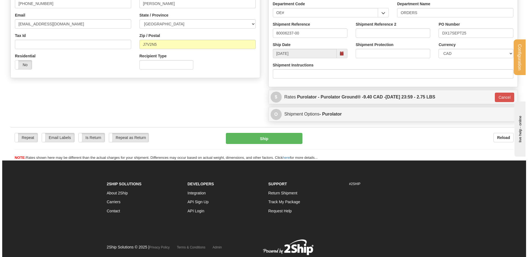
scroll to position [135, 0]
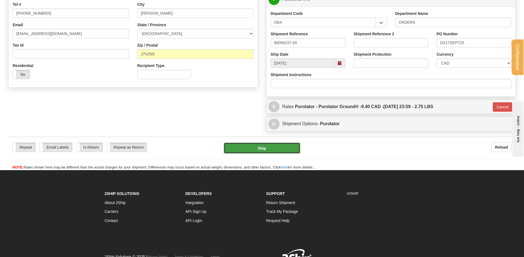
click at [232, 148] on button "Ship" at bounding box center [262, 148] width 76 height 11
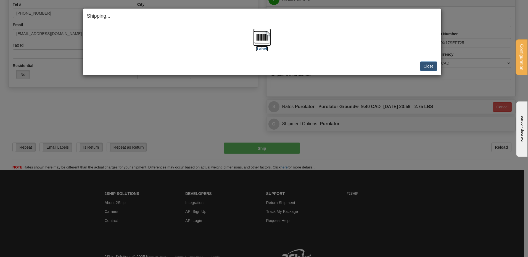
click at [259, 39] on img at bounding box center [262, 37] width 18 height 18
click at [433, 67] on button "Close" at bounding box center [428, 66] width 17 height 9
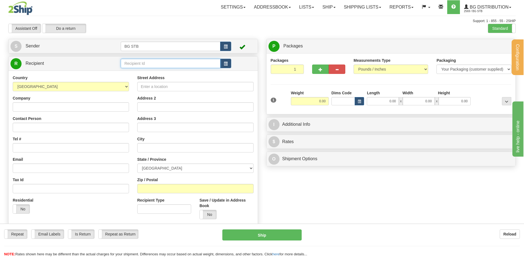
click at [165, 61] on input "text" at bounding box center [170, 63] width 99 height 9
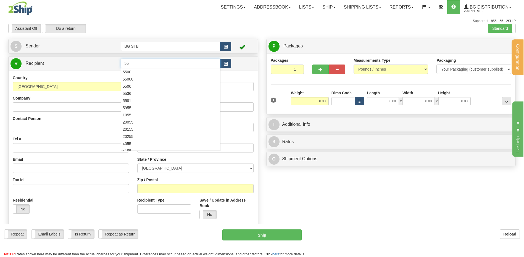
type input "5"
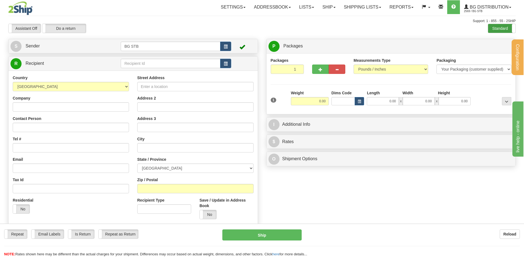
click at [504, 26] on label "Standard" at bounding box center [501, 28] width 27 height 9
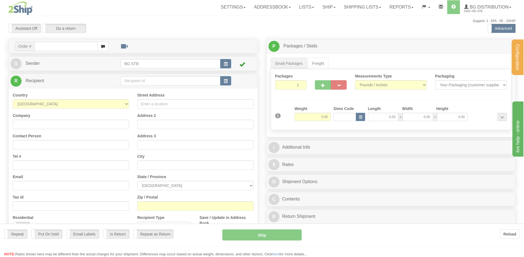
click at [137, 81] on div "Configuration My Configuration Panel Close Configure My Carriers" at bounding box center [262, 155] width 524 height 311
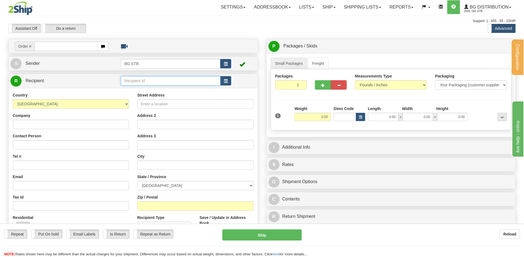
click at [135, 84] on input "text" at bounding box center [170, 80] width 99 height 9
type input "5505"
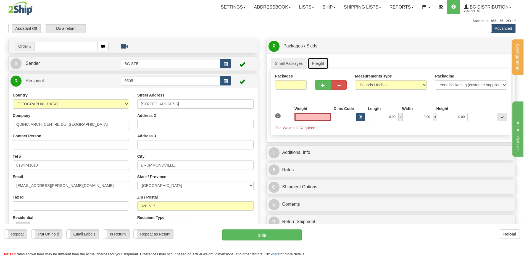
type input "0.00"
click at [315, 65] on link "Freight" at bounding box center [317, 64] width 21 height 12
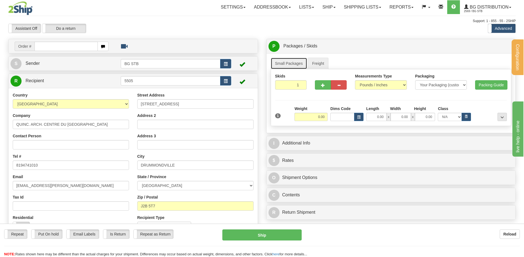
click at [291, 64] on link "Small Packages" at bounding box center [289, 64] width 36 height 12
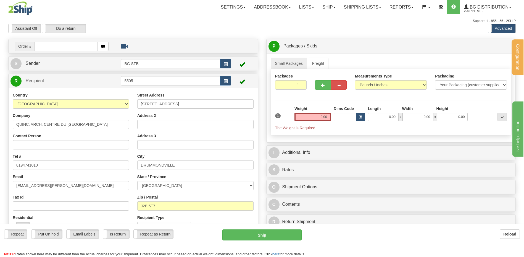
click at [310, 112] on div "Weight 0.00" at bounding box center [312, 113] width 36 height 15
click at [311, 114] on input "0.00" at bounding box center [312, 117] width 36 height 8
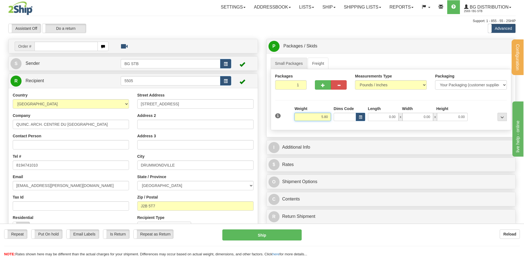
type input "5.80"
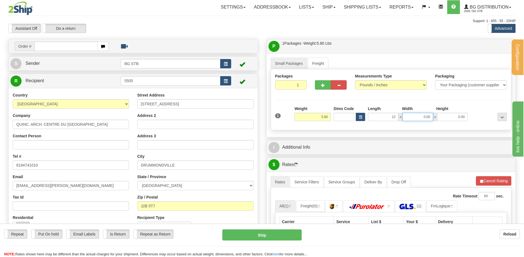
type input "12.00"
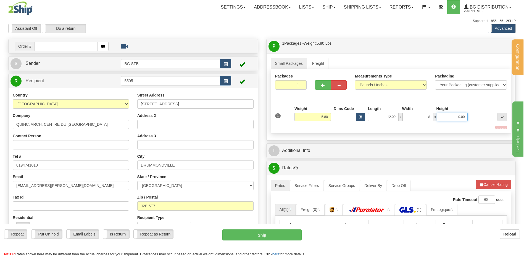
type input "8.00"
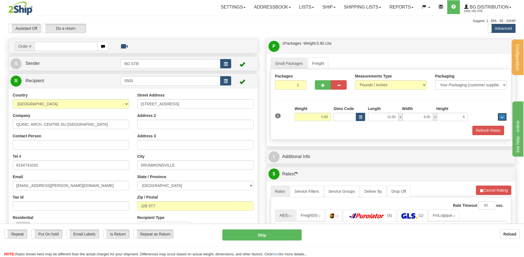
type input "6.00"
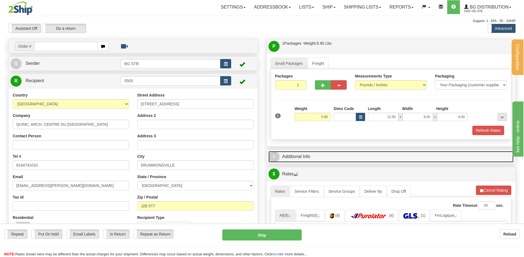
click at [315, 158] on link "I Additional Info" at bounding box center [390, 156] width 245 height 11
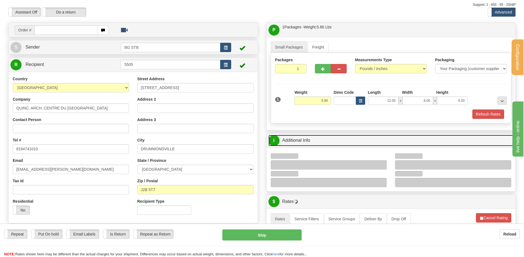
scroll to position [83, 0]
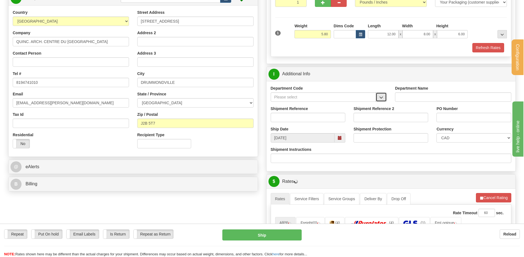
drag, startPoint x: 361, startPoint y: 88, endPoint x: 377, endPoint y: 99, distance: 18.8
click at [379, 96] on span "button" at bounding box center [381, 98] width 4 height 4
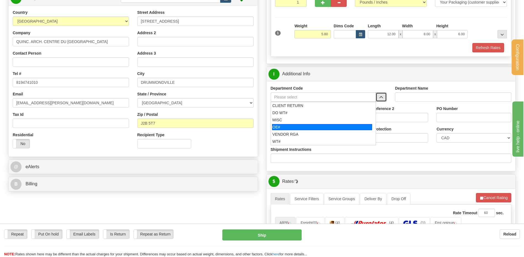
click at [308, 128] on div "OE#" at bounding box center [322, 127] width 100 height 6
type input "OE#"
type input "ORDERS"
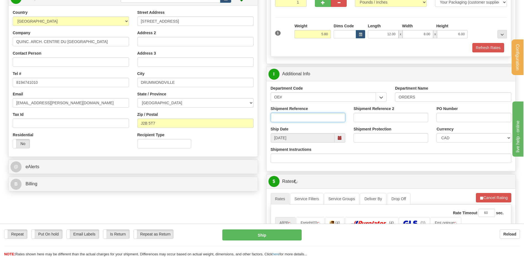
click at [305, 120] on input "Shipment Reference" at bounding box center [308, 117] width 75 height 9
type input "80006187-00 / 80006188-00"
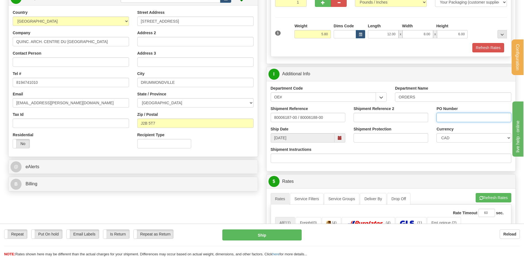
click at [473, 118] on input "PO Number" at bounding box center [473, 117] width 75 height 9
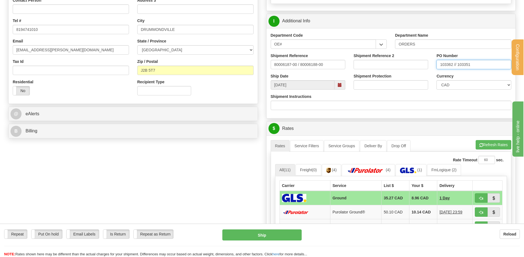
scroll to position [138, 0]
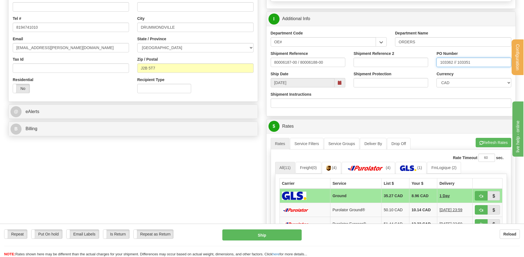
type input "103362 // 103351"
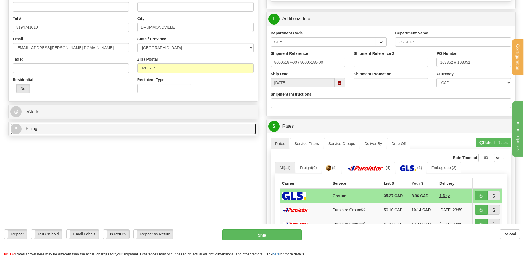
click at [148, 127] on link "B Billing" at bounding box center [132, 128] width 245 height 11
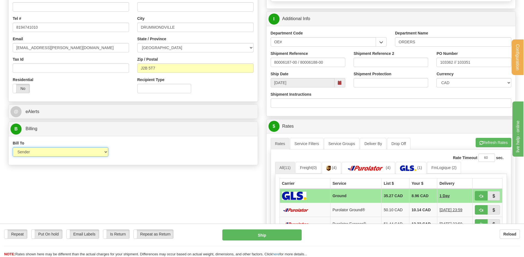
click at [89, 149] on select "Sender Recipient Third Party Collect" at bounding box center [61, 151] width 96 height 9
select select "2"
click at [13, 147] on select "Sender Recipient Third Party Collect" at bounding box center [61, 151] width 96 height 9
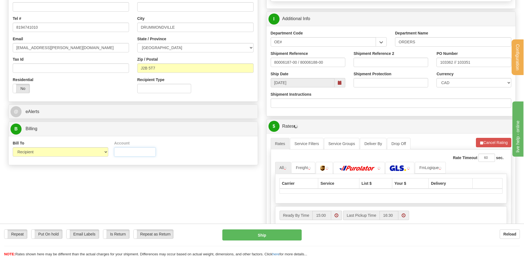
click at [121, 150] on input "Account" at bounding box center [135, 151] width 42 height 9
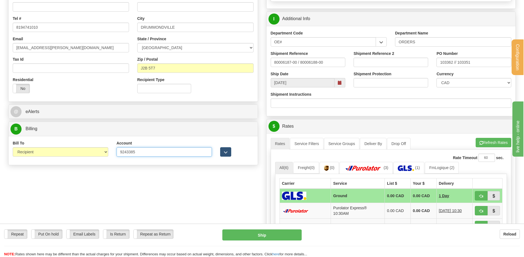
type input "9243385"
click at [225, 152] on span "button" at bounding box center [226, 153] width 4 height 4
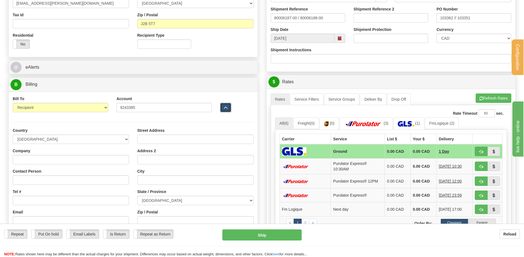
scroll to position [221, 0]
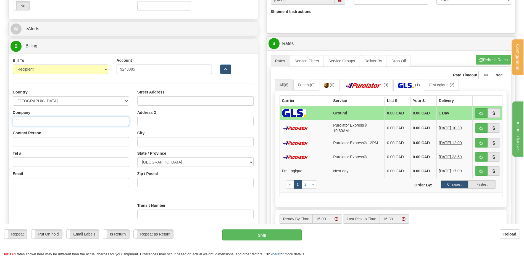
click at [50, 122] on input "Company" at bounding box center [71, 121] width 116 height 9
type input "RAYMOND ARCHITECTURAL INC"
type input "REPCETION"
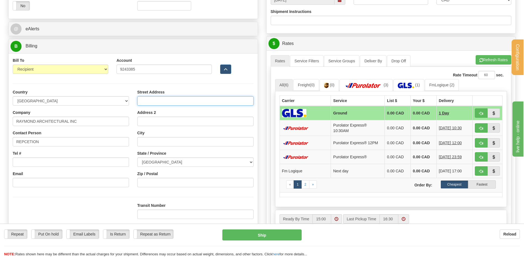
type input "195, RUE ST-DENIS"
type input "DRUMMONDVILLE"
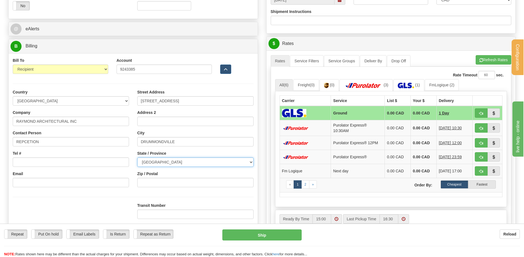
select select "QC"
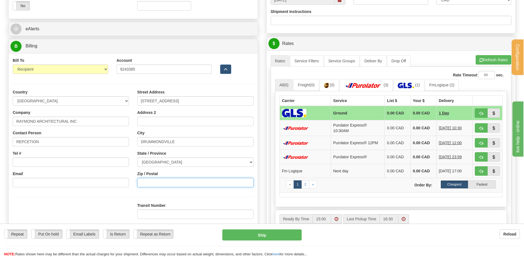
type input "G1P 3X2"
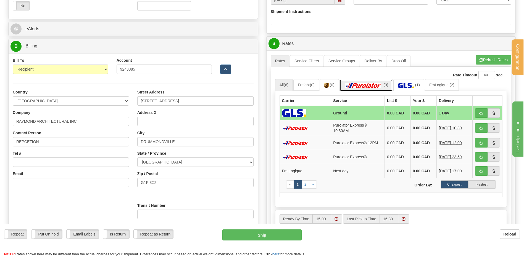
click at [374, 88] on img at bounding box center [363, 86] width 39 height 6
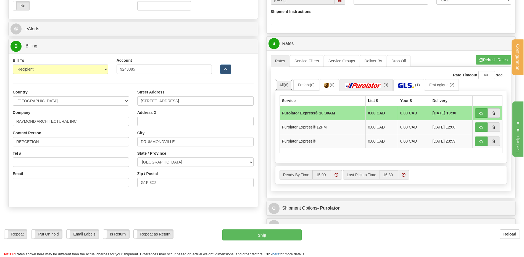
drag, startPoint x: 286, startPoint y: 80, endPoint x: 287, endPoint y: 83, distance: 2.8
click at [285, 80] on link "All (6)" at bounding box center [284, 85] width 18 height 12
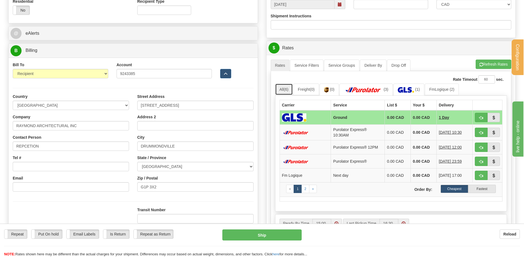
scroll to position [248, 0]
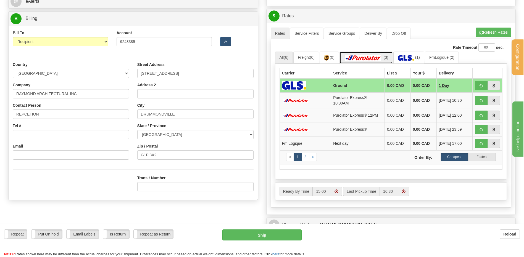
click at [376, 56] on img at bounding box center [363, 58] width 39 height 6
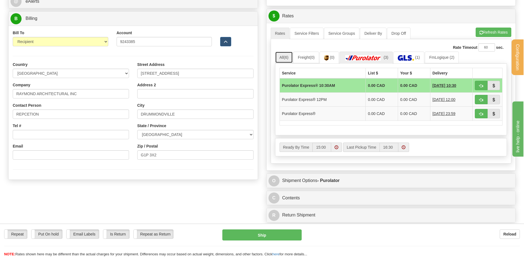
click at [283, 55] on link "All (6)" at bounding box center [284, 58] width 18 height 12
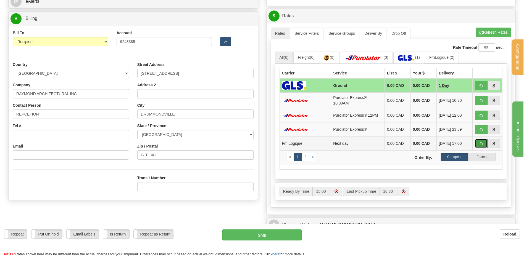
click at [484, 142] on button "button" at bounding box center [480, 143] width 13 height 9
type input "jour"
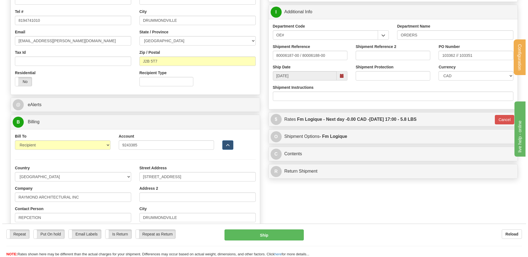
scroll to position [193, 0]
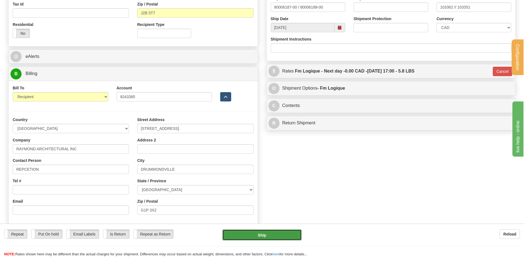
click at [278, 236] on button "Ship" at bounding box center [261, 235] width 79 height 11
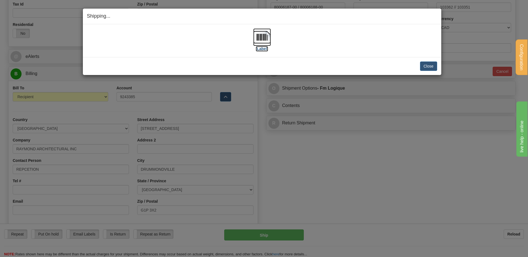
click at [259, 39] on img at bounding box center [262, 37] width 18 height 18
click at [428, 63] on button "Close" at bounding box center [428, 66] width 17 height 9
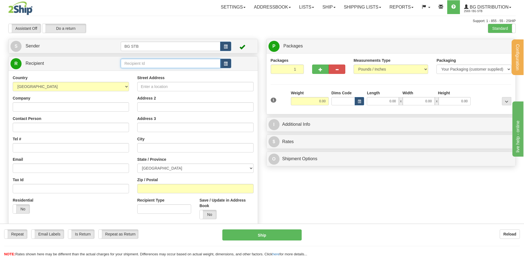
click at [194, 65] on input "text" at bounding box center [170, 63] width 99 height 9
type input "1183"
click button "Delete" at bounding box center [0, 0] width 0 height 0
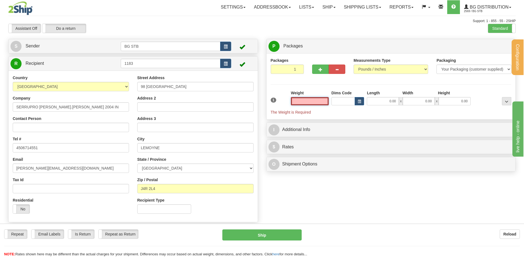
click at [313, 98] on input "text" at bounding box center [310, 101] width 38 height 8
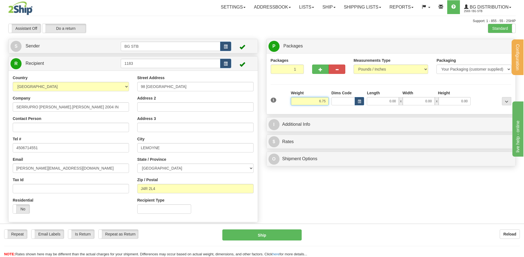
type input "6.75"
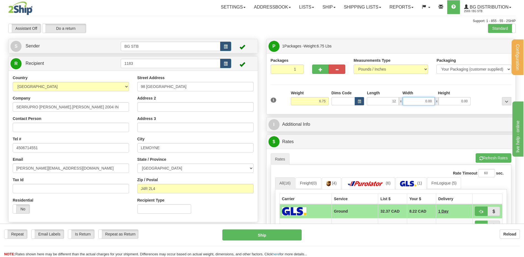
type input "12.00"
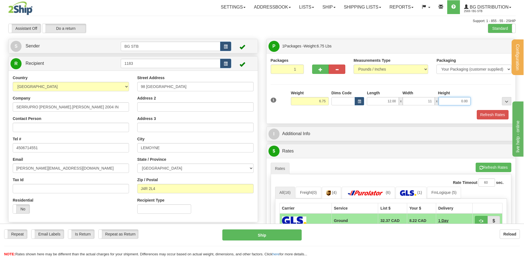
type input "11.00"
type input "5.00"
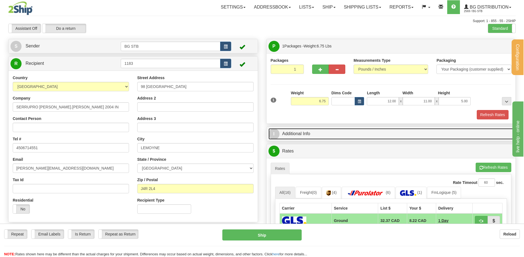
click at [314, 138] on link "I Additional Info" at bounding box center [390, 133] width 245 height 11
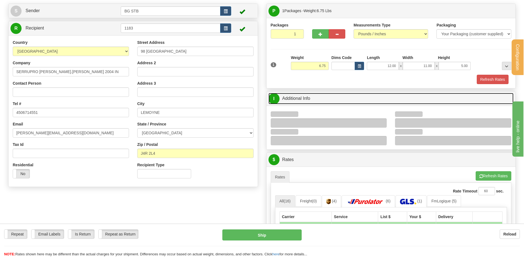
scroll to position [55, 0]
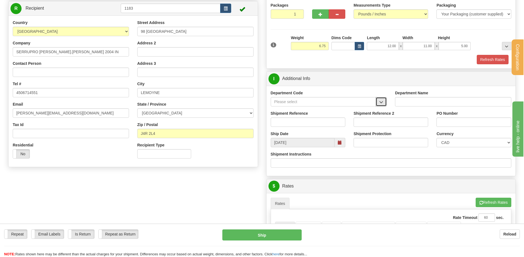
drag, startPoint x: 384, startPoint y: 98, endPoint x: 373, endPoint y: 105, distance: 13.0
click at [382, 102] on span "button" at bounding box center [381, 102] width 4 height 4
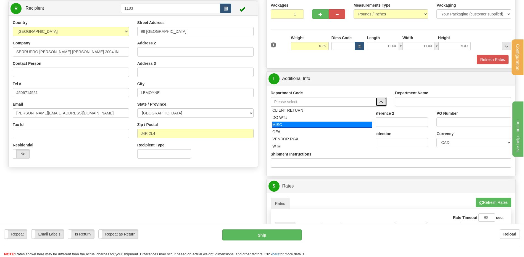
click at [298, 130] on div "OE#" at bounding box center [321, 132] width 99 height 6
type input "OE#"
type input "ORDERS"
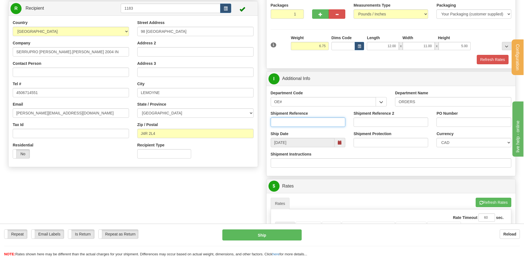
click at [296, 124] on input "Shipment Reference" at bounding box center [308, 122] width 75 height 9
type input "80006183-00"
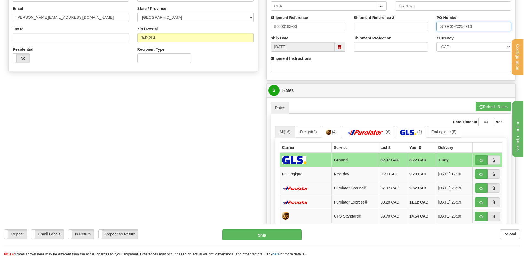
scroll to position [193, 0]
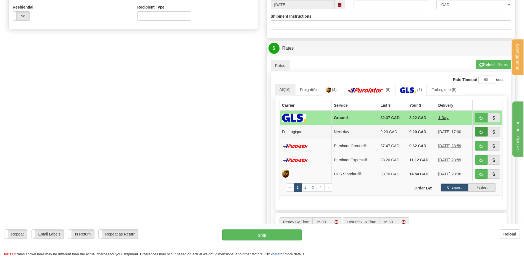
type input "STOCK-20250916"
click at [478, 131] on button "button" at bounding box center [480, 131] width 13 height 9
type input "jour"
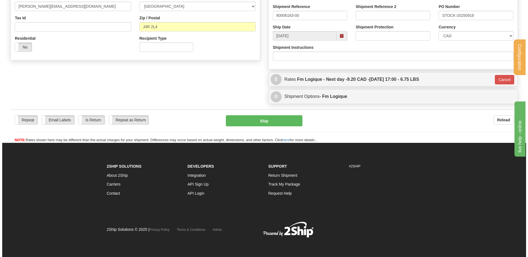
scroll to position [162, 0]
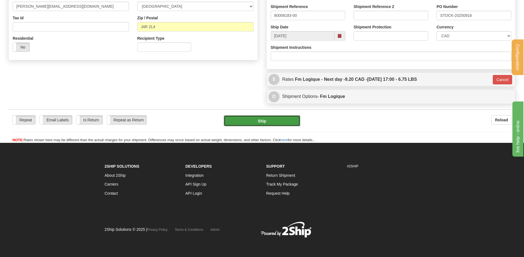
click at [264, 119] on button "Ship" at bounding box center [262, 120] width 76 height 11
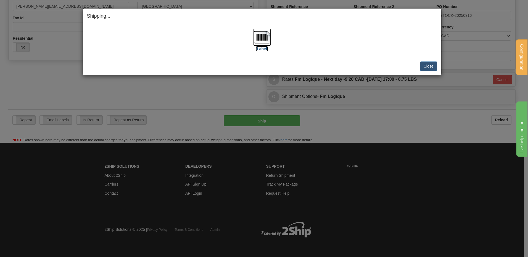
click at [262, 33] on img at bounding box center [262, 37] width 18 height 18
click at [432, 65] on button "Close" at bounding box center [428, 66] width 17 height 9
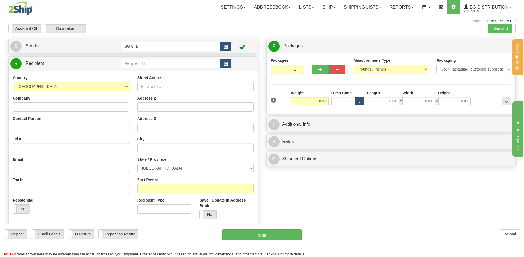
click at [136, 55] on div "Create a label for the return Create Pickup Without Label S Sender BG STB" at bounding box center [133, 135] width 258 height 192
click at [139, 59] on input "text" at bounding box center [170, 63] width 99 height 9
type input "7085"
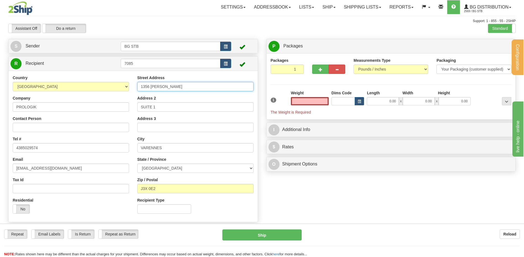
type input "0.00"
click at [150, 85] on input "1356 [PERSON_NAME]" at bounding box center [195, 86] width 116 height 9
type input "1354 [PERSON_NAME]"
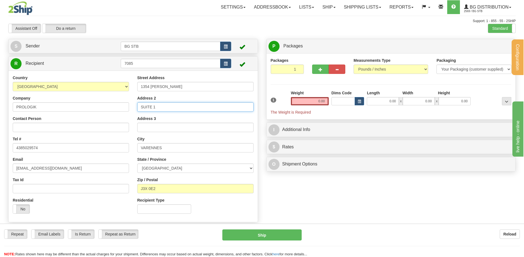
drag, startPoint x: 151, startPoint y: 106, endPoint x: 131, endPoint y: 106, distance: 19.9
click at [131, 106] on div "Country [GEOGRAPHIC_DATA] [GEOGRAPHIC_DATA] [GEOGRAPHIC_DATA] [GEOGRAPHIC_DATA]…" at bounding box center [133, 146] width 249 height 143
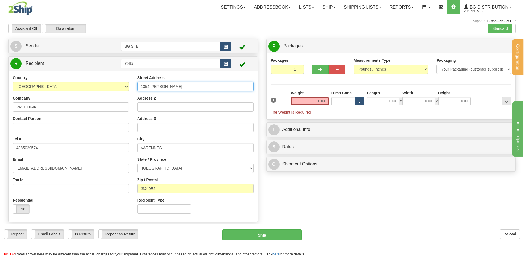
click at [141, 88] on input "1354 [PERSON_NAME]" at bounding box center [195, 86] width 116 height 9
type input "1-1354 [PERSON_NAME]"
click at [173, 151] on input "VARENNES" at bounding box center [195, 147] width 116 height 9
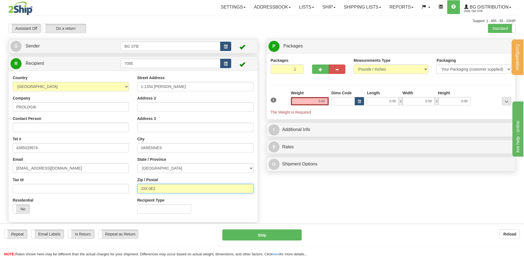
click at [169, 189] on input "J3X 0E2" at bounding box center [195, 188] width 116 height 9
click at [317, 98] on input "0.00" at bounding box center [310, 101] width 38 height 8
type input "2.05"
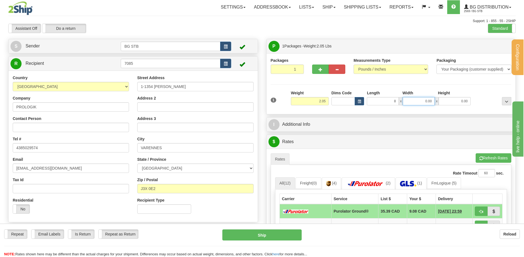
type input "8.00"
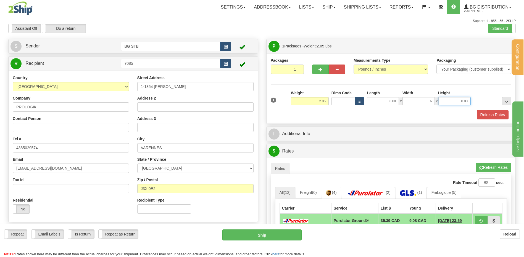
type input "6.00"
type input "7.00"
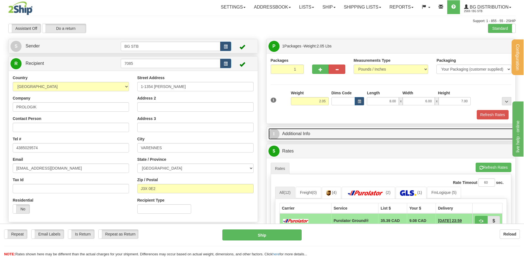
click at [314, 134] on link "I Additional Info" at bounding box center [390, 133] width 245 height 11
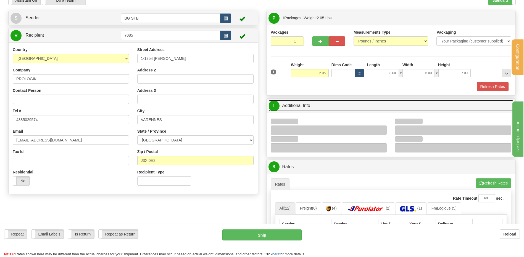
scroll to position [55, 0]
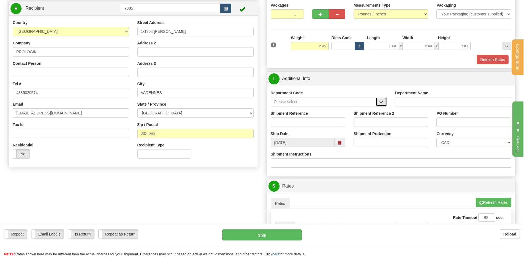
drag, startPoint x: 378, startPoint y: 101, endPoint x: 374, endPoint y: 104, distance: 4.4
click at [378, 101] on button "button" at bounding box center [380, 101] width 11 height 9
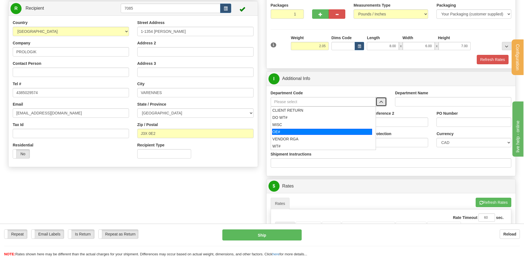
click at [330, 131] on div "OE#" at bounding box center [322, 132] width 100 height 6
type input "OE#"
type input "ORDERS"
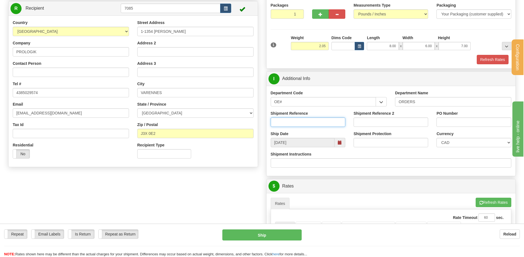
click at [315, 124] on input "Shipment Reference" at bounding box center [308, 122] width 75 height 9
type input "80004854-04"
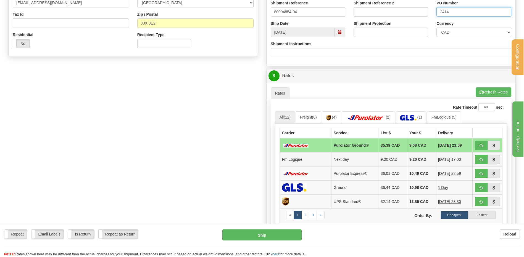
type input "2414"
click at [479, 157] on button "button" at bounding box center [480, 159] width 13 height 9
type input "jour"
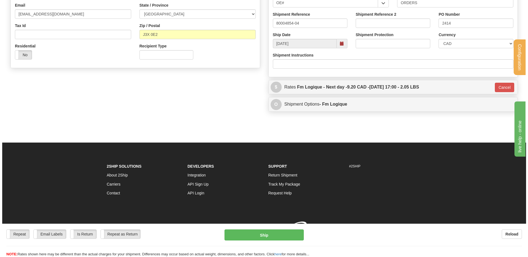
scroll to position [162, 0]
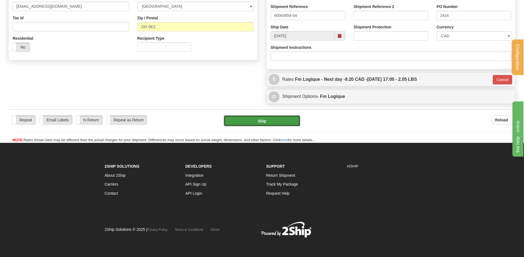
click at [274, 117] on button "Ship" at bounding box center [262, 120] width 76 height 11
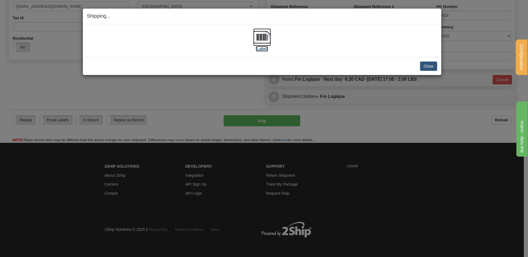
click at [259, 38] on img at bounding box center [262, 37] width 18 height 18
click at [425, 63] on button "Close" at bounding box center [428, 66] width 17 height 9
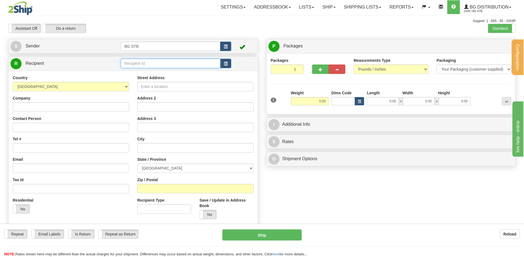
click at [147, 63] on input "text" at bounding box center [170, 63] width 99 height 9
type input "5917"
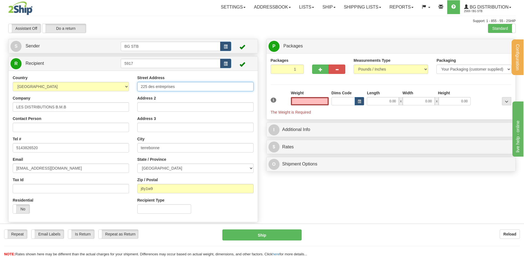
type input "0.00"
drag, startPoint x: 141, startPoint y: 87, endPoint x: 142, endPoint y: 98, distance: 11.6
click at [141, 87] on input "225 des entreprises" at bounding box center [195, 86] width 116 height 9
type input "2225 des entreprises"
click at [309, 104] on input "0.00" at bounding box center [310, 101] width 38 height 8
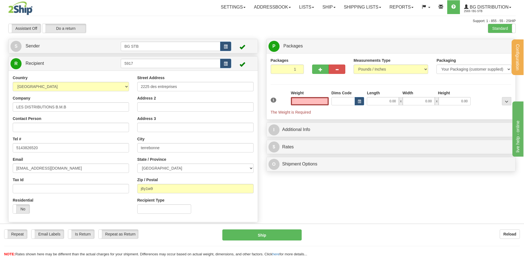
type input "0.00"
drag, startPoint x: 318, startPoint y: 76, endPoint x: 319, endPoint y: 71, distance: 5.0
click at [318, 71] on div at bounding box center [328, 68] width 41 height 21
drag, startPoint x: 319, startPoint y: 71, endPoint x: 364, endPoint y: 69, distance: 45.0
click at [319, 71] on span "button" at bounding box center [320, 70] width 4 height 4
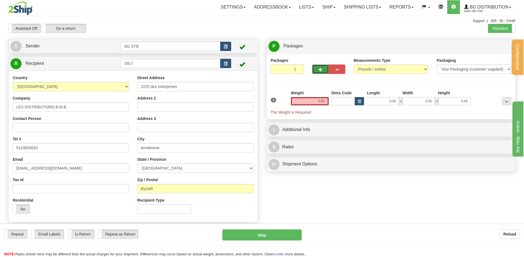
type input "2"
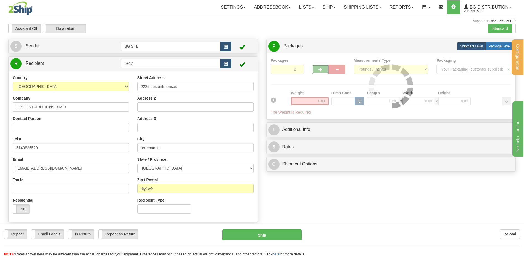
drag, startPoint x: 499, startPoint y: 46, endPoint x: 495, endPoint y: 47, distance: 4.2
click at [499, 46] on span "Package Level" at bounding box center [499, 46] width 22 height 4
radio input "true"
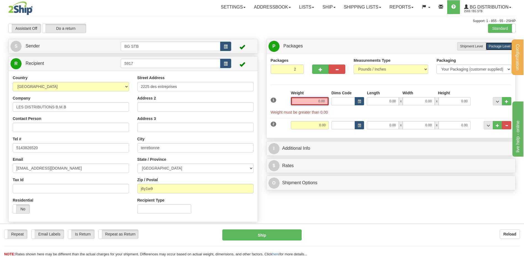
click at [310, 104] on input "0.00" at bounding box center [310, 101] width 38 height 8
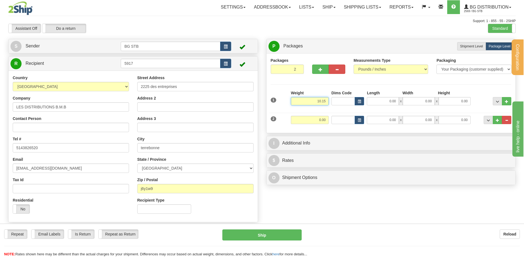
type input "10.15"
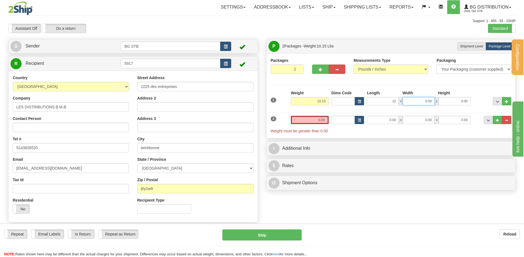
type input "12.00"
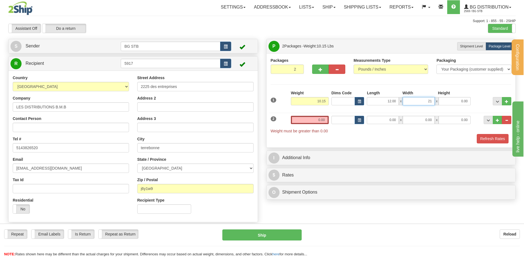
type input "2"
type input "12.00"
type input "10.00"
click at [300, 119] on input "0.00" at bounding box center [310, 120] width 38 height 8
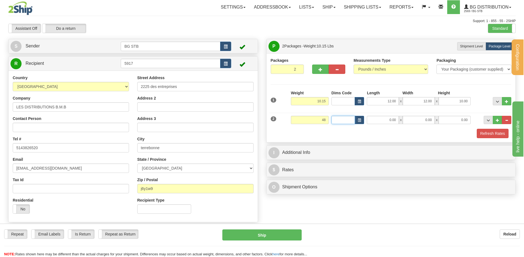
type input "48.00"
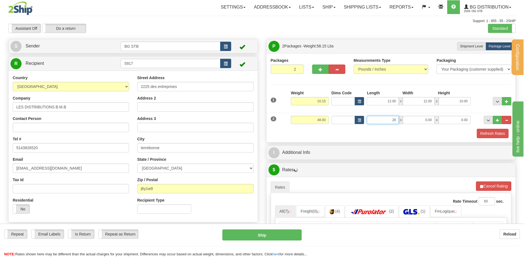
type input "28.00"
type input "7.00"
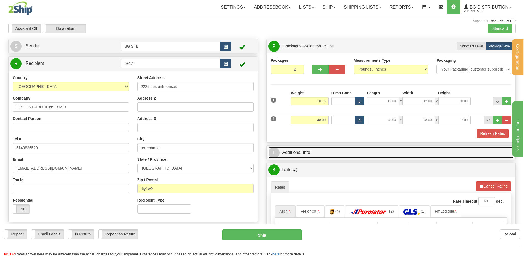
click at [377, 148] on link "I Additional Info" at bounding box center [390, 152] width 245 height 11
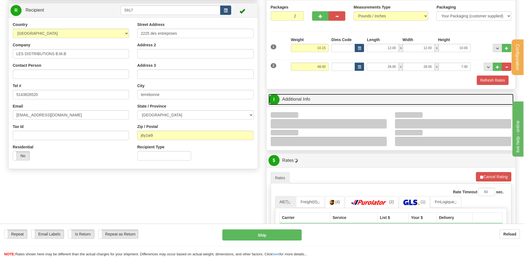
scroll to position [83, 0]
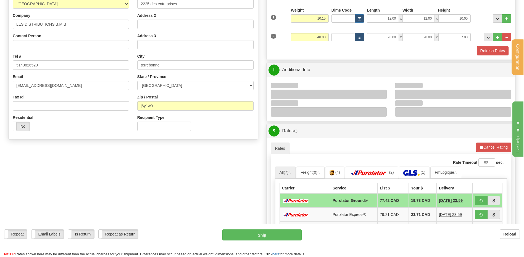
click at [380, 94] on div at bounding box center [329, 94] width 116 height 9
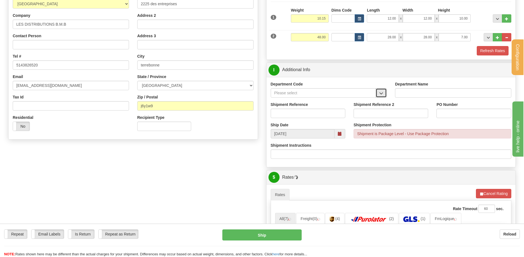
click at [381, 94] on span "button" at bounding box center [381, 94] width 4 height 4
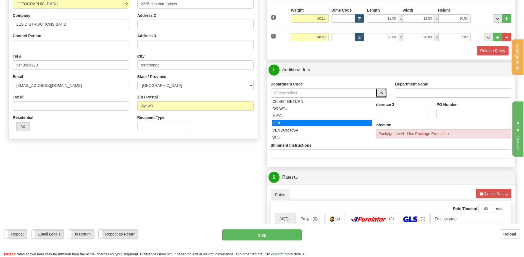
click at [301, 123] on div "OE#" at bounding box center [322, 123] width 100 height 6
type input "OE#"
type input "ORDERS"
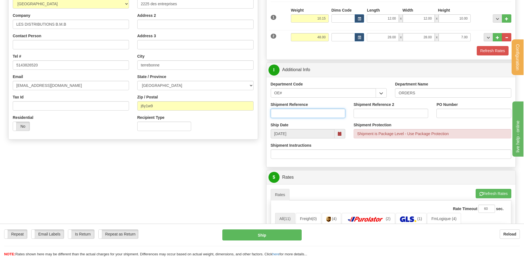
click at [302, 115] on input "Shipment Reference" at bounding box center [308, 113] width 75 height 9
type input "80004601-00"
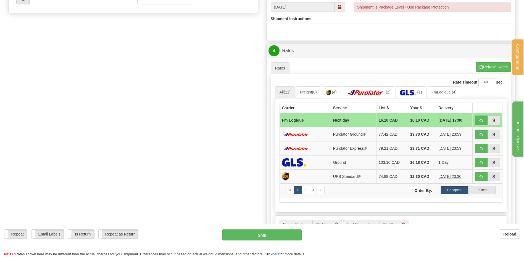
scroll to position [221, 0]
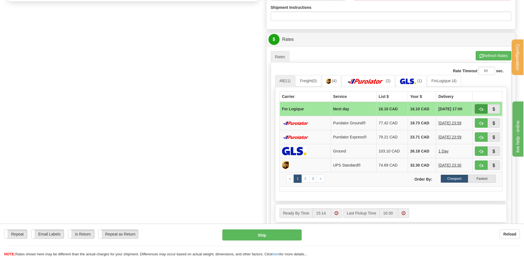
type input "B533230.289"
drag, startPoint x: 484, startPoint y: 111, endPoint x: 451, endPoint y: 115, distance: 32.8
click at [484, 111] on button "button" at bounding box center [480, 108] width 13 height 9
type input "jour"
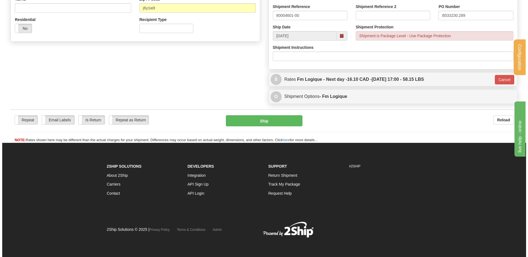
scroll to position [181, 0]
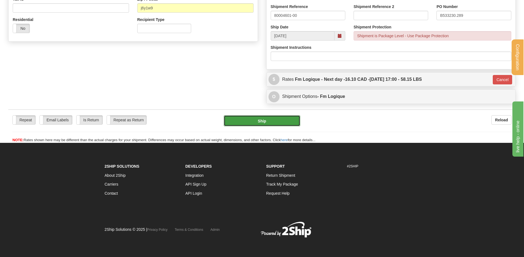
click at [266, 120] on button "Ship" at bounding box center [262, 120] width 76 height 11
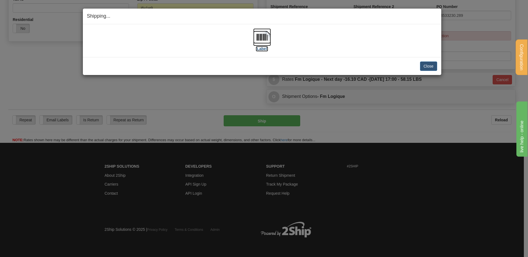
click at [258, 44] on img at bounding box center [262, 37] width 18 height 18
click at [422, 64] on button "Close" at bounding box center [428, 66] width 17 height 9
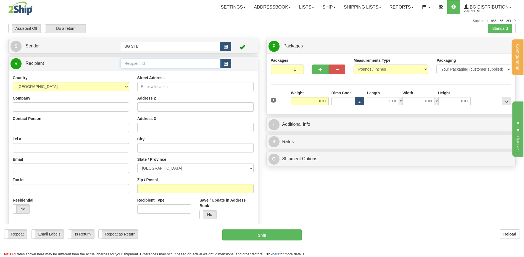
click at [141, 61] on input "text" at bounding box center [170, 63] width 99 height 9
click at [372, 9] on link "Shipping lists" at bounding box center [363, 7] width 46 height 14
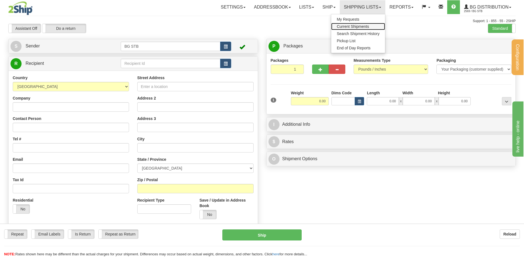
click at [346, 26] on span "Current Shipments" at bounding box center [352, 26] width 32 height 4
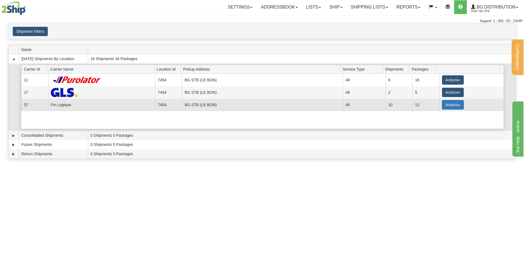
click at [453, 105] on button "Actions" at bounding box center [453, 104] width 22 height 9
click at [435, 116] on span "Details" at bounding box center [432, 115] width 15 height 4
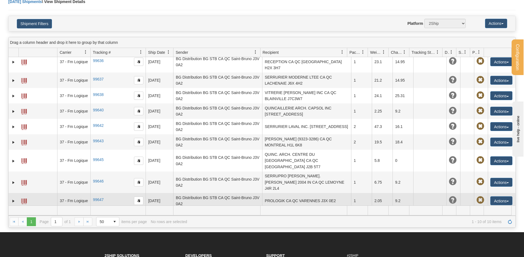
scroll to position [55, 0]
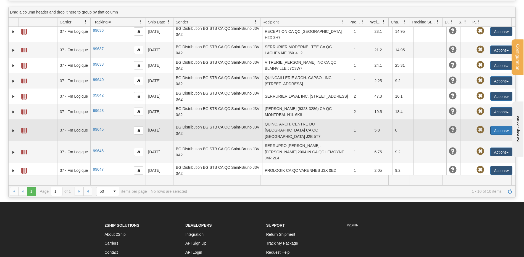
click at [498, 126] on button "Actions" at bounding box center [501, 130] width 22 height 9
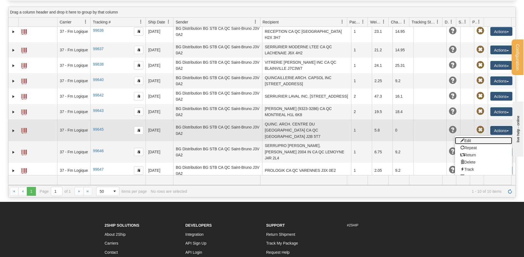
click at [481, 137] on link "Edit" at bounding box center [483, 140] width 57 height 7
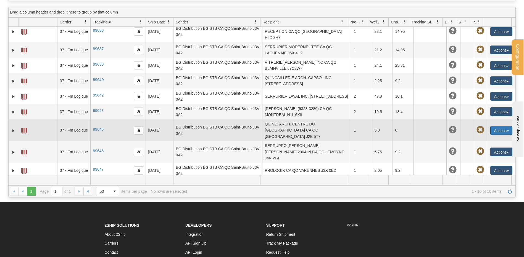
click at [493, 126] on button "Actions" at bounding box center [501, 130] width 22 height 9
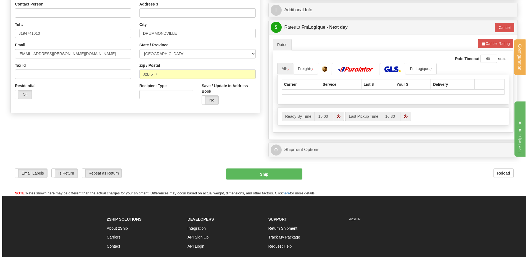
scroll to position [55, 0]
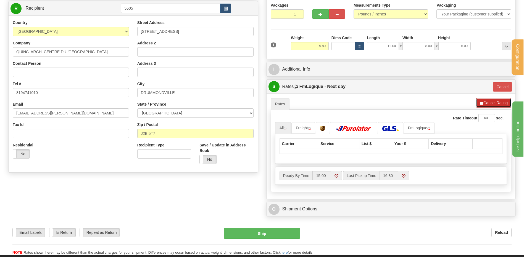
click at [497, 104] on button "Cancel Rating" at bounding box center [493, 102] width 35 height 9
click at [499, 88] on button "Cancel" at bounding box center [501, 86] width 19 height 9
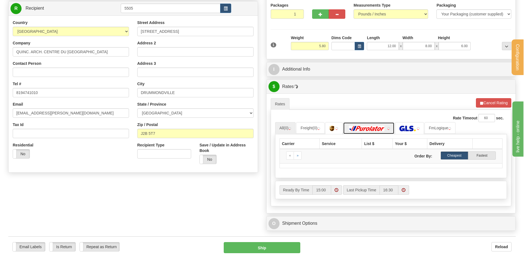
click at [363, 129] on img at bounding box center [366, 129] width 39 height 6
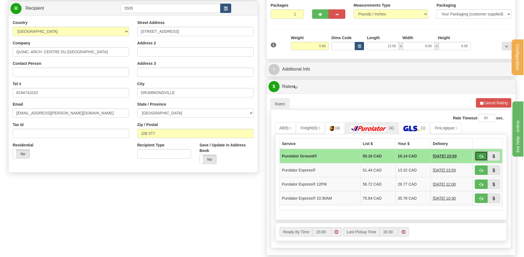
click at [485, 158] on button "button" at bounding box center [480, 156] width 13 height 9
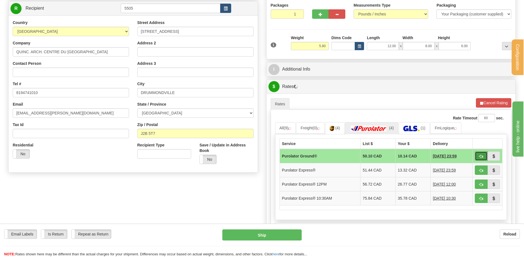
click at [482, 156] on span "button" at bounding box center [481, 157] width 4 height 4
click at [492, 101] on button "Cancel Rating" at bounding box center [493, 102] width 35 height 9
click at [480, 155] on span "button" at bounding box center [481, 157] width 4 height 4
type input "260"
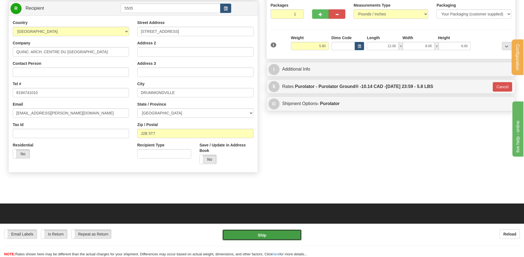
click at [278, 237] on button "Ship" at bounding box center [261, 235] width 79 height 11
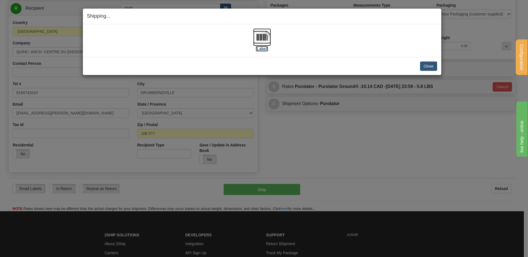
click at [261, 41] on img at bounding box center [262, 37] width 18 height 18
click at [433, 65] on button "Close" at bounding box center [428, 66] width 17 height 9
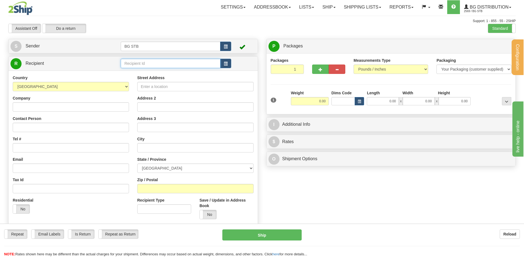
click at [149, 68] on input "text" at bounding box center [170, 63] width 99 height 9
type input "4136"
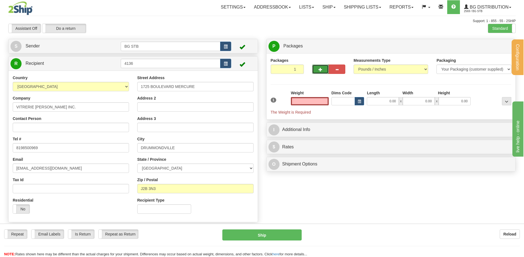
type input "0.00"
click at [318, 69] on span "button" at bounding box center [320, 70] width 4 height 4
type input "2"
click at [487, 49] on label "Package Level Pack.." at bounding box center [499, 46] width 28 height 8
radio input "true"
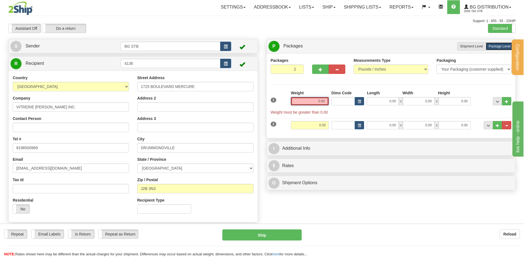
click at [308, 103] on input "0.00" at bounding box center [310, 101] width 38 height 8
type input "7.15"
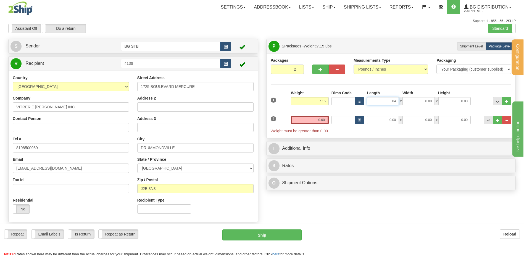
type input "84.00"
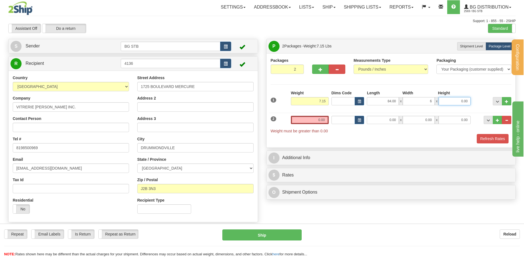
type input "6.00"
type input "3.00"
click at [315, 120] on input "0.00" at bounding box center [310, 120] width 38 height 8
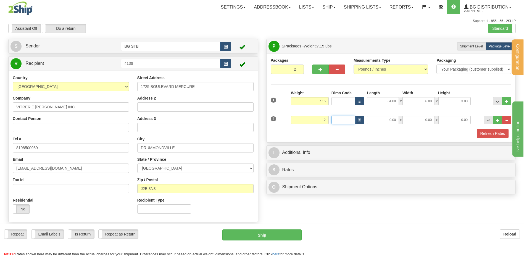
type input "2.00"
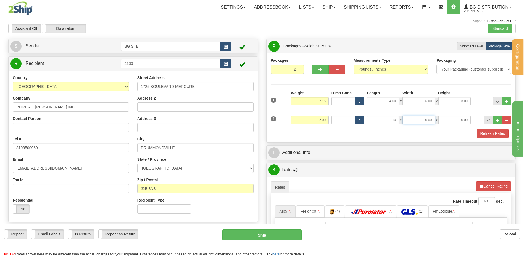
type input "10.00"
type input "8.00"
type input "2.00"
click at [316, 145] on div "I Additional Info" at bounding box center [391, 152] width 250 height 15
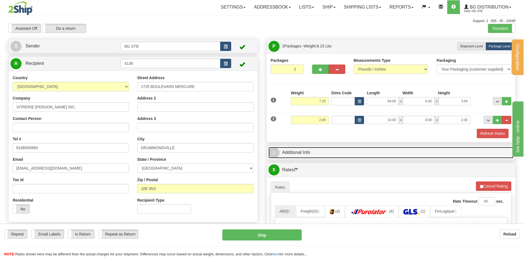
click at [314, 150] on link "I Additional Info" at bounding box center [390, 152] width 245 height 11
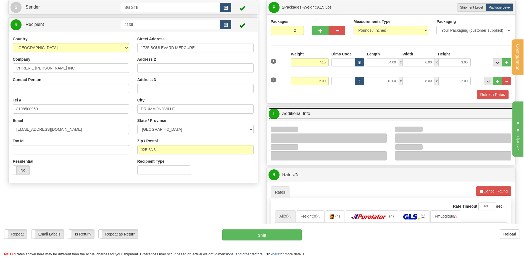
scroll to position [83, 0]
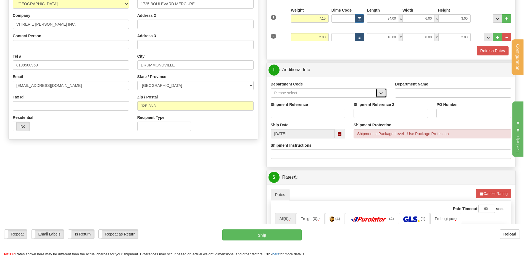
click at [383, 94] on span "button" at bounding box center [381, 94] width 4 height 4
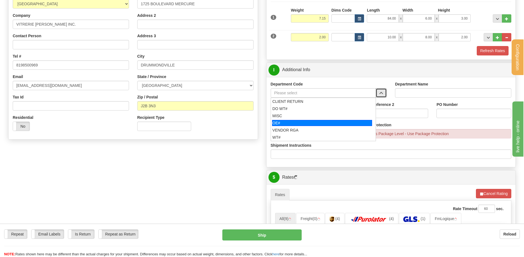
click at [300, 120] on div "OE#" at bounding box center [322, 123] width 100 height 6
type input "OE#"
type input "ORDERS"
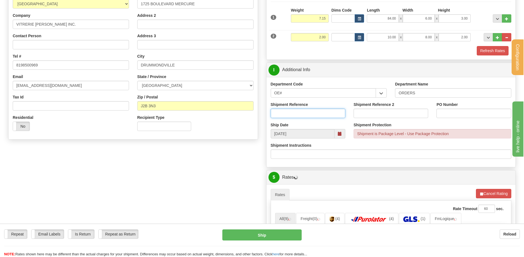
click at [299, 111] on input "Shipment Reference" at bounding box center [308, 113] width 75 height 9
type input "80006200-00"
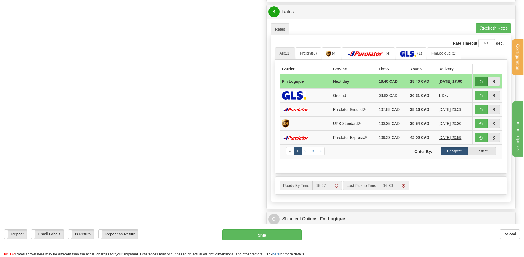
type input "LOGEMENT STH"
click at [477, 80] on button "button" at bounding box center [480, 81] width 13 height 9
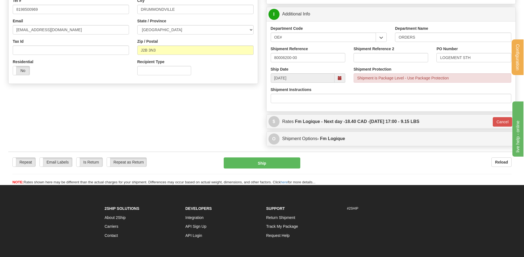
scroll to position [104, 0]
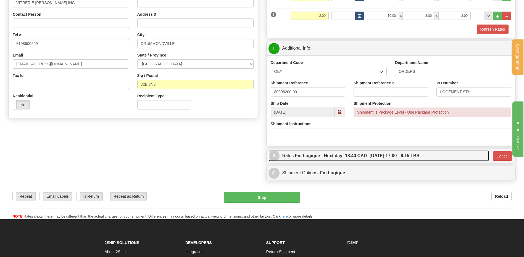
click at [338, 153] on label "Fm Logique - Next day - 18.40 CAD - [DATE] 17:00 - 9.15 LBS" at bounding box center [357, 155] width 124 height 11
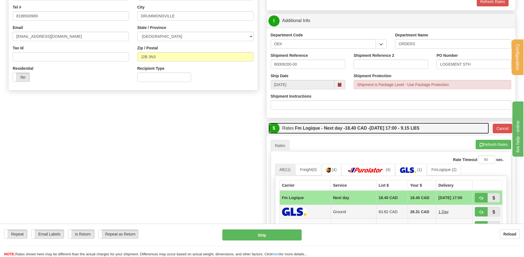
scroll to position [187, 0]
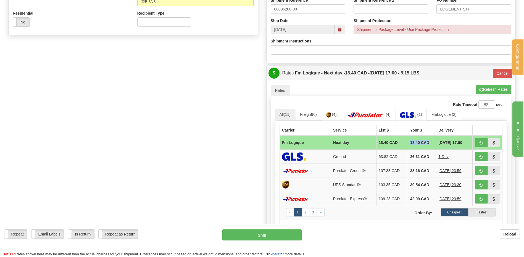
drag, startPoint x: 403, startPoint y: 141, endPoint x: 425, endPoint y: 142, distance: 21.8
click at [425, 142] on td "18.40 CAD" at bounding box center [421, 143] width 28 height 14
click at [211, 140] on div "Create a label for the return Create Pickup Without Label S" at bounding box center [261, 71] width 515 height 439
drag, startPoint x: 411, startPoint y: 145, endPoint x: 429, endPoint y: 146, distance: 18.0
click at [429, 146] on td "18.40 CAD" at bounding box center [421, 143] width 28 height 14
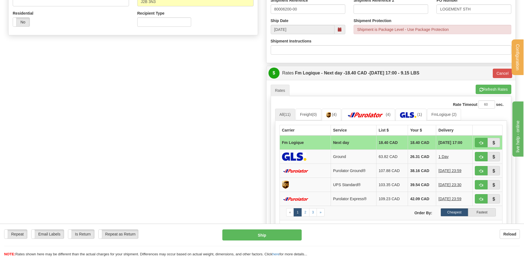
click at [380, 147] on td "18.40 CAD" at bounding box center [391, 143] width 31 height 14
drag, startPoint x: 408, startPoint y: 141, endPoint x: 423, endPoint y: 142, distance: 15.2
click at [423, 142] on td "18.40 CAD" at bounding box center [421, 143] width 28 height 14
click at [398, 141] on td "18.40 CAD" at bounding box center [391, 143] width 31 height 14
drag, startPoint x: 404, startPoint y: 142, endPoint x: 434, endPoint y: 143, distance: 30.4
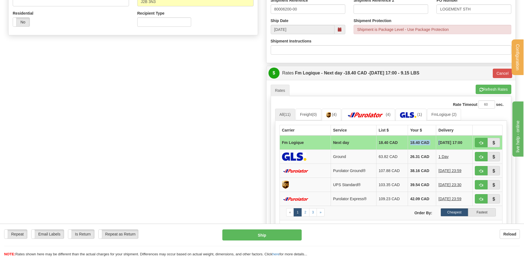
click at [434, 143] on tr "Fm Logique Next day 18.40 CAD 18.40 CAD [DATE] 17:00" at bounding box center [390, 143] width 223 height 14
click at [407, 143] on td "18.40 CAD" at bounding box center [421, 143] width 28 height 14
click at [407, 142] on td "18.40 CAD" at bounding box center [421, 143] width 28 height 14
drag, startPoint x: 403, startPoint y: 141, endPoint x: 430, endPoint y: 141, distance: 26.8
click at [430, 141] on tr "Fm Logique Next day 18.40 CAD 18.40 CAD [DATE] 17:00" at bounding box center [390, 143] width 223 height 14
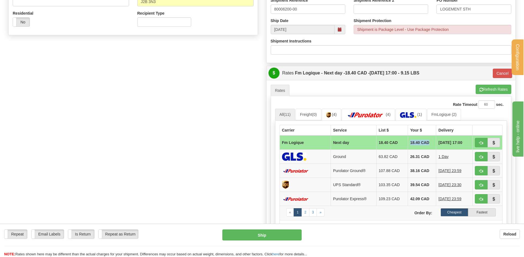
click at [423, 142] on td "18.40 CAD" at bounding box center [421, 143] width 28 height 14
drag, startPoint x: 423, startPoint y: 142, endPoint x: 401, endPoint y: 142, distance: 22.6
click at [401, 142] on tr "Fm Logique Next day 18.40 CAD 18.40 CAD [DATE] 17:00" at bounding box center [390, 143] width 223 height 14
click at [409, 142] on td "18.40 CAD" at bounding box center [421, 143] width 28 height 14
drag, startPoint x: 404, startPoint y: 142, endPoint x: 431, endPoint y: 142, distance: 26.5
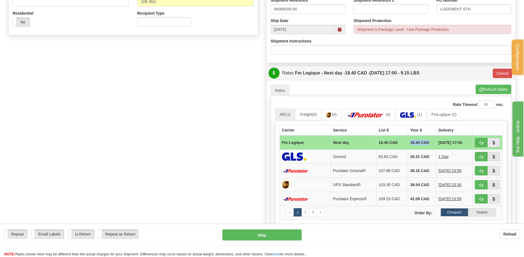
click at [431, 142] on tr "Fm Logique Next day 18.40 CAD 18.40 CAD [DATE] 17:00" at bounding box center [390, 143] width 223 height 14
click at [426, 142] on td "18.40 CAD" at bounding box center [421, 143] width 28 height 14
drag, startPoint x: 426, startPoint y: 142, endPoint x: 405, endPoint y: 140, distance: 21.3
click at [407, 140] on td "18.40 CAD" at bounding box center [421, 143] width 28 height 14
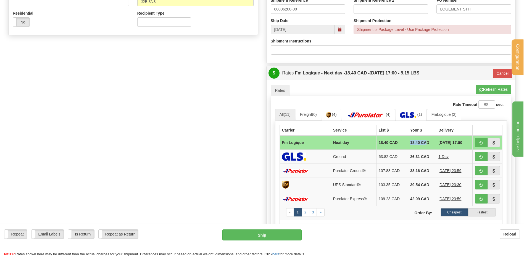
drag, startPoint x: 406, startPoint y: 141, endPoint x: 422, endPoint y: 142, distance: 16.3
click at [422, 142] on td "18.40 CAD" at bounding box center [421, 143] width 28 height 14
click at [325, 146] on td "Fm Logique" at bounding box center [304, 143] width 51 height 14
click at [152, 137] on div "Create a label for the return Create Pickup Without Label S" at bounding box center [261, 71] width 515 height 439
click at [136, 151] on div "Create a label for the return Create Pickup Without Label S" at bounding box center [261, 71] width 515 height 439
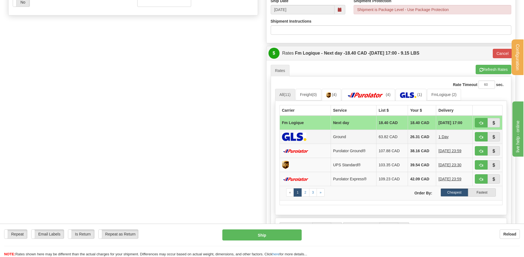
scroll to position [248, 0]
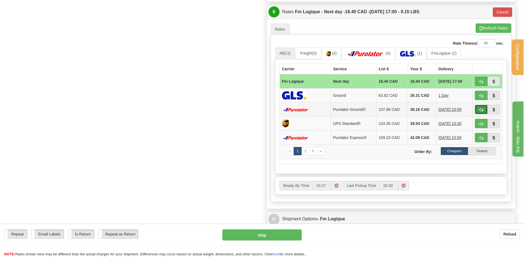
click at [478, 108] on button "button" at bounding box center [480, 109] width 13 height 9
type input "260"
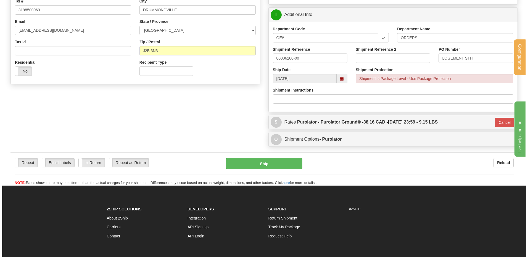
scroll to position [110, 0]
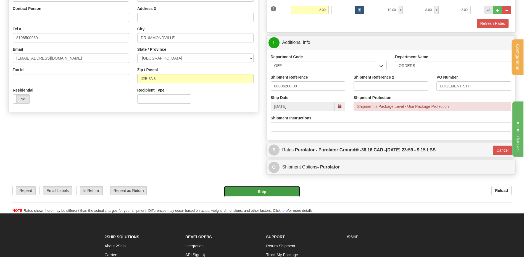
click at [259, 194] on button "Ship" at bounding box center [262, 191] width 76 height 11
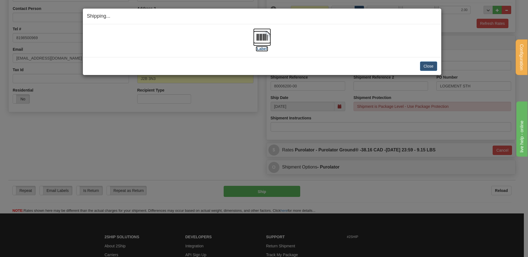
click at [269, 37] on img at bounding box center [262, 37] width 18 height 18
click at [428, 63] on button "Close" at bounding box center [428, 66] width 17 height 9
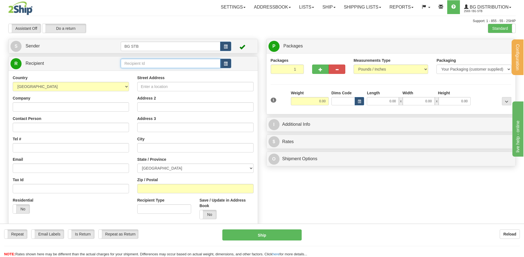
drag, startPoint x: 135, startPoint y: 65, endPoint x: 120, endPoint y: 69, distance: 15.2
click at [135, 65] on input "text" at bounding box center [170, 63] width 99 height 9
type input "1077"
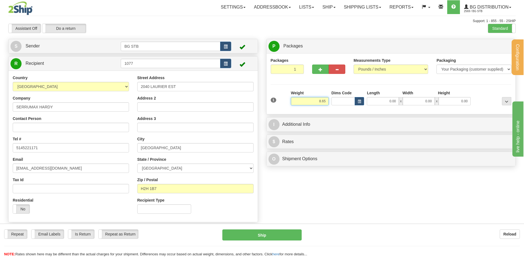
type input "8.65"
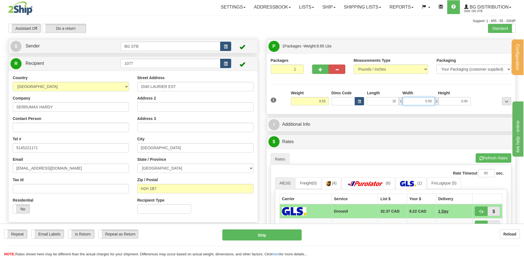
type input "16.00"
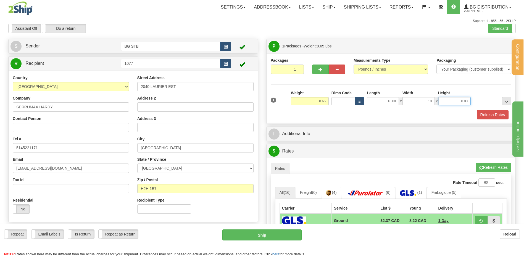
type input "10.00"
type input "6.00"
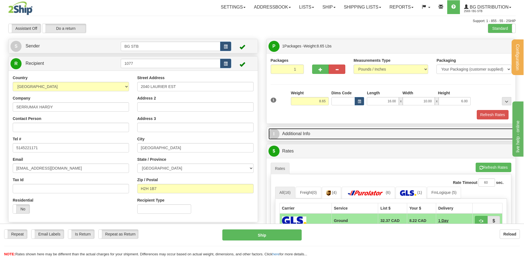
click at [307, 139] on link "I Additional Info" at bounding box center [390, 133] width 245 height 11
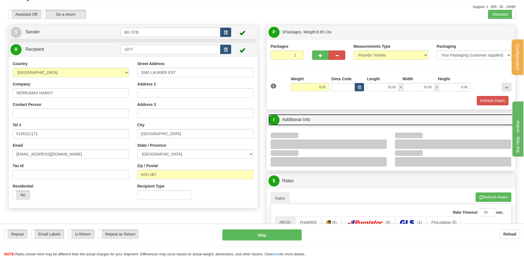
scroll to position [83, 0]
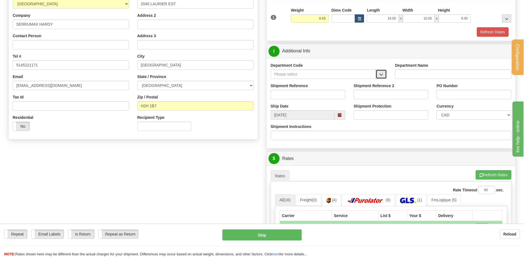
drag, startPoint x: 380, startPoint y: 77, endPoint x: 375, endPoint y: 79, distance: 5.6
click at [380, 77] on button "button" at bounding box center [380, 74] width 11 height 9
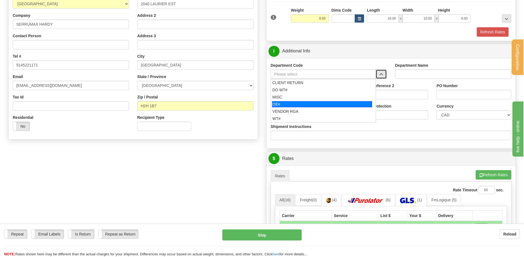
drag, startPoint x: 301, startPoint y: 106, endPoint x: 299, endPoint y: 97, distance: 9.3
click at [301, 106] on div "OE#" at bounding box center [322, 104] width 100 height 6
type input "OE#"
type input "ORDERS"
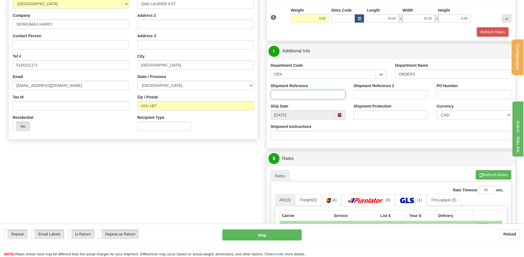
click at [299, 97] on input "Shipment Reference" at bounding box center [308, 94] width 75 height 9
type input "80004375-02"
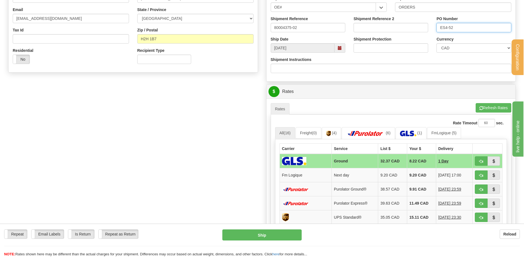
scroll to position [193, 0]
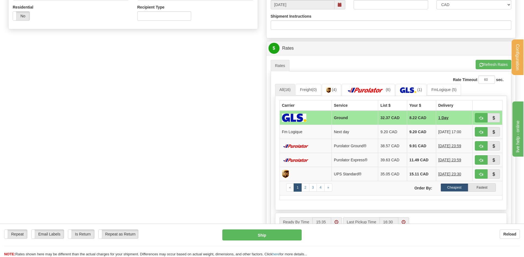
type input "ES4-52"
click at [485, 131] on button "button" at bounding box center [480, 131] width 13 height 9
type input "jour"
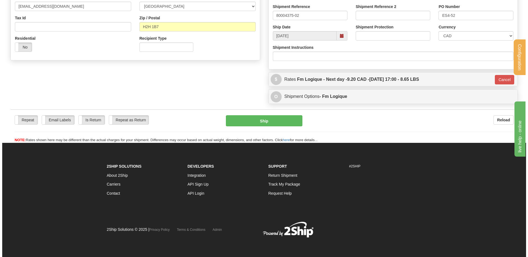
scroll to position [162, 0]
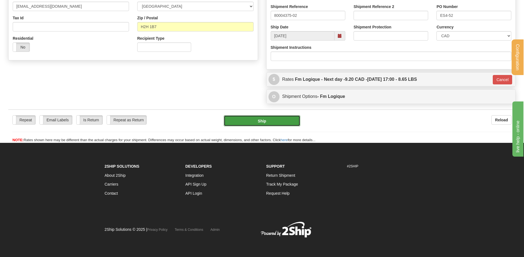
click at [232, 120] on button "Ship" at bounding box center [262, 120] width 76 height 11
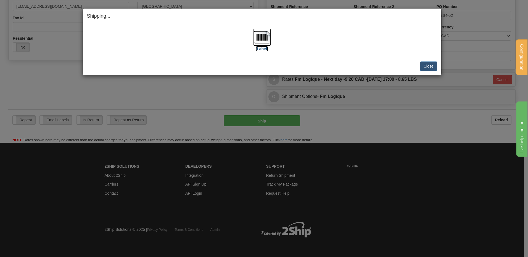
click at [264, 38] on img at bounding box center [262, 37] width 18 height 18
